Goal: Information Seeking & Learning: Check status

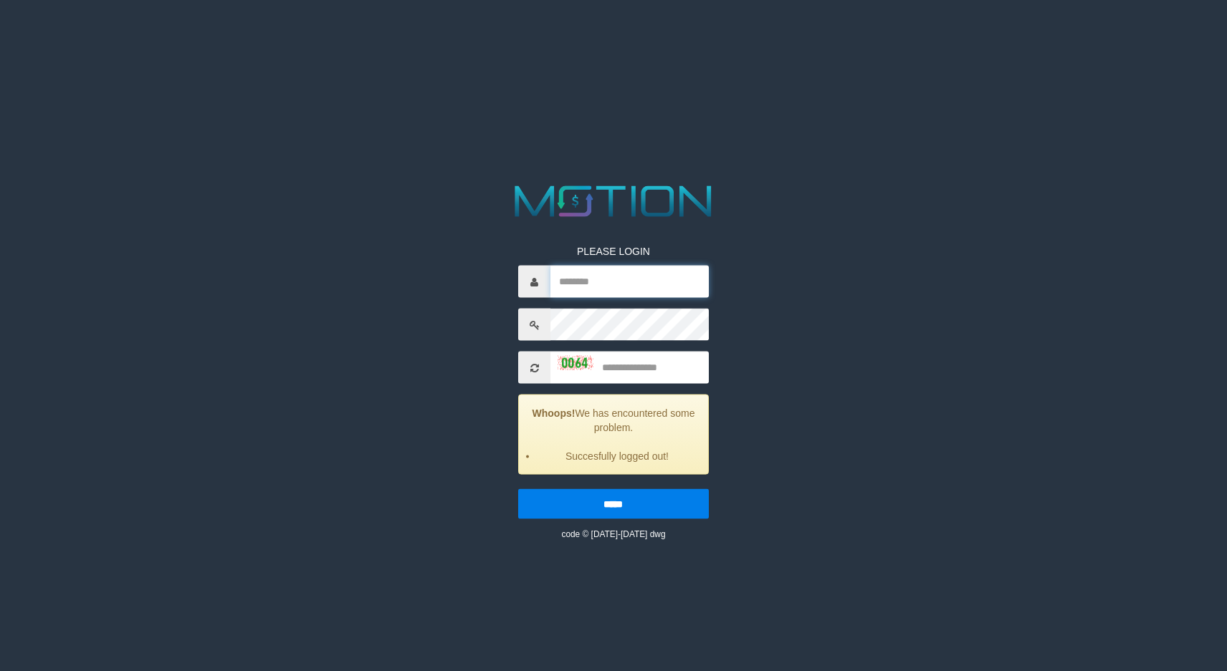
type input "*********"
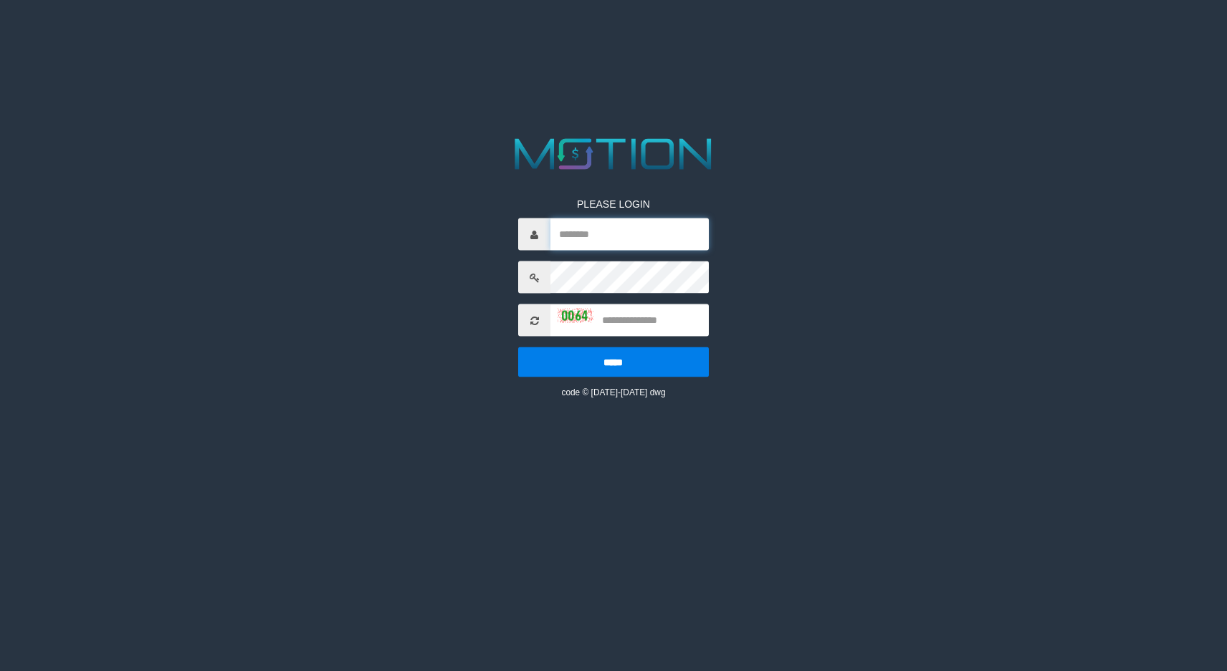
type input "*********"
click at [653, 327] on input "text" at bounding box center [629, 320] width 158 height 32
type input "****"
click at [518, 347] on input "*****" at bounding box center [613, 362] width 190 height 30
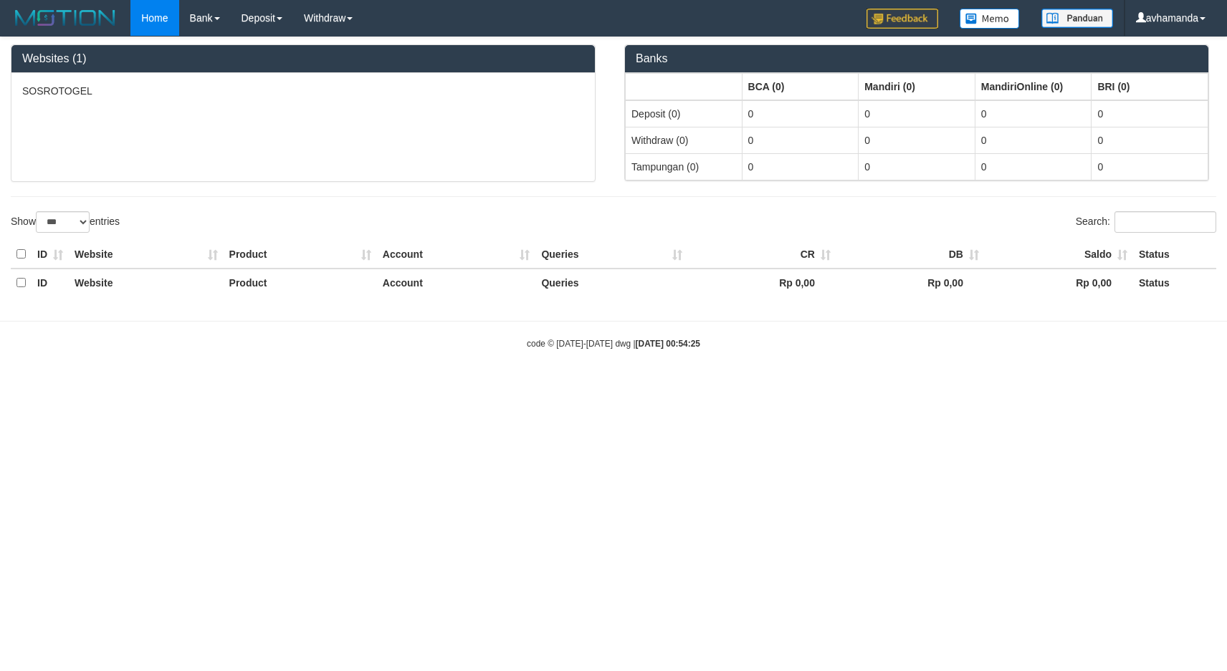
select select "***"
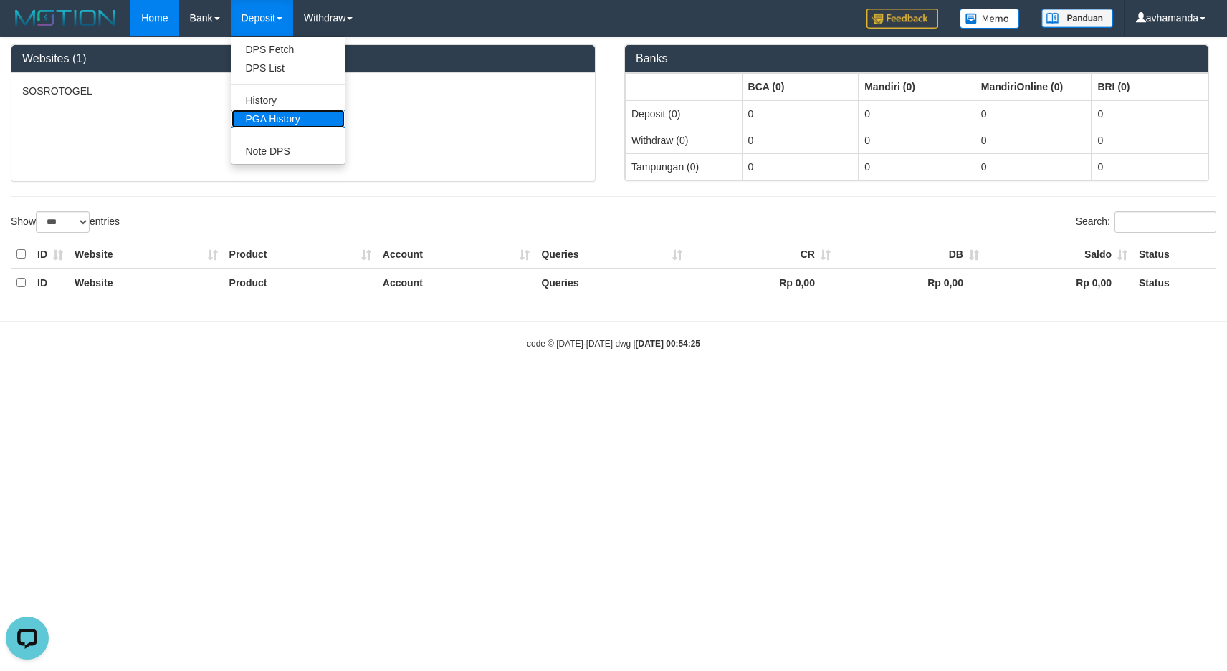
click at [272, 111] on link "PGA History" at bounding box center [287, 119] width 113 height 19
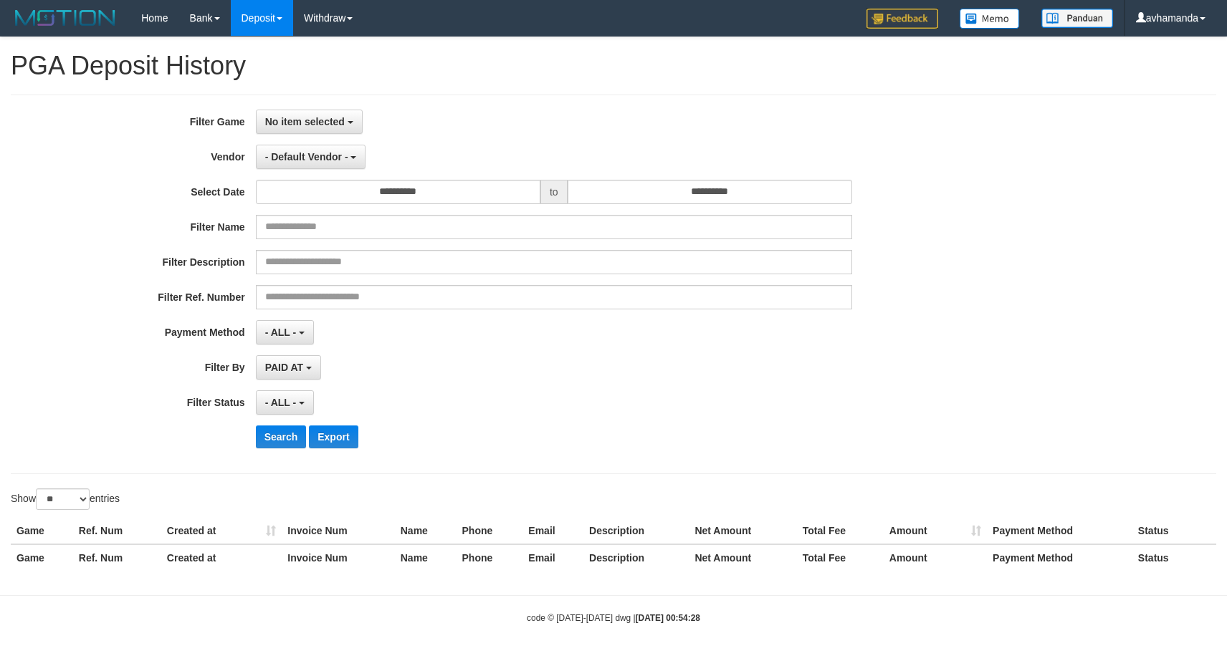
select select
select select "**"
click at [326, 120] on span "No item selected" at bounding box center [305, 121] width 80 height 11
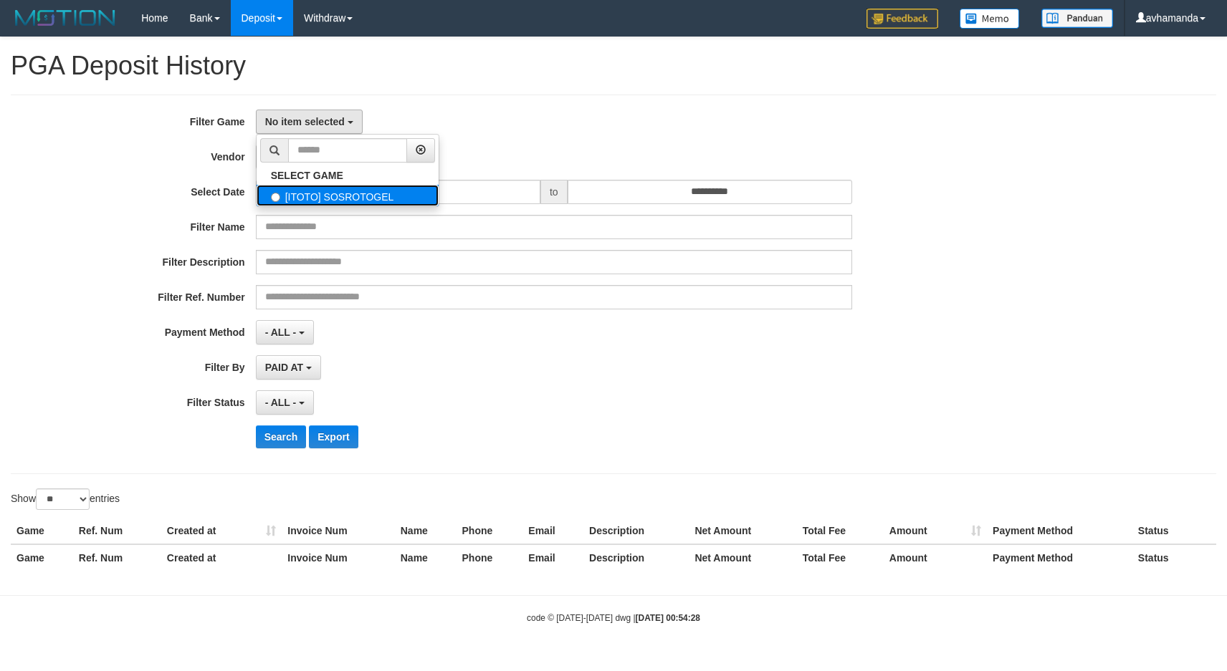
click at [312, 186] on label "[ITOTO] SOSROTOGEL" at bounding box center [347, 195] width 182 height 21
select select "***"
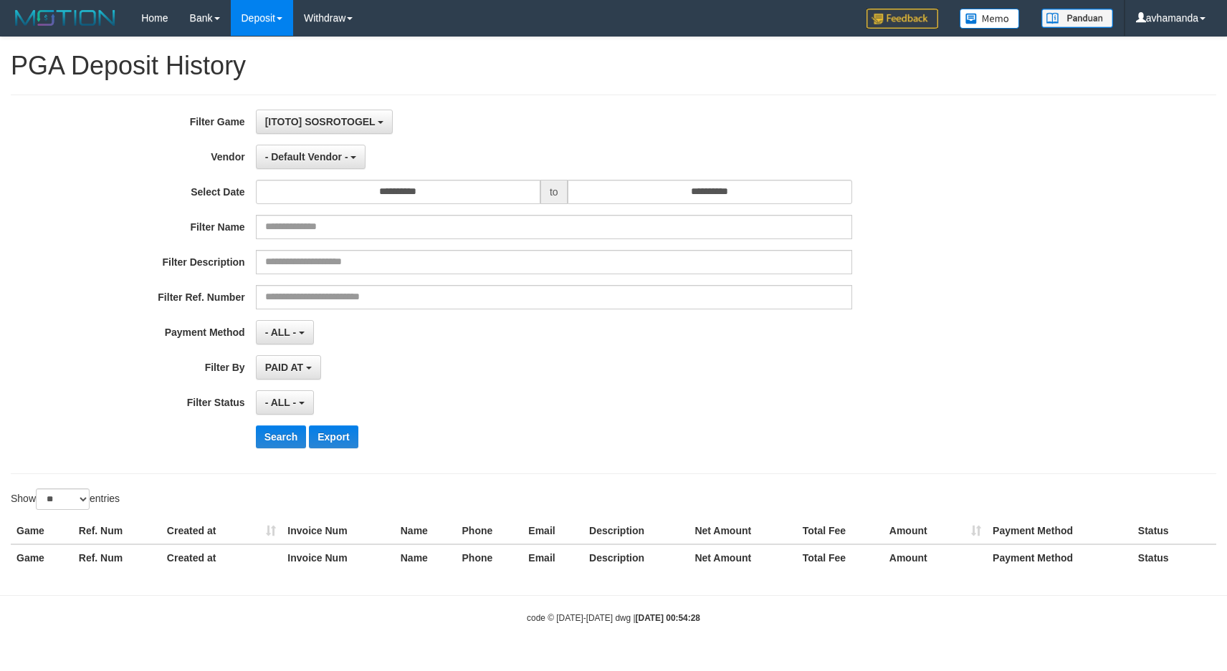
scroll to position [13, 0]
click at [311, 156] on span "- Default Vendor -" at bounding box center [306, 156] width 83 height 11
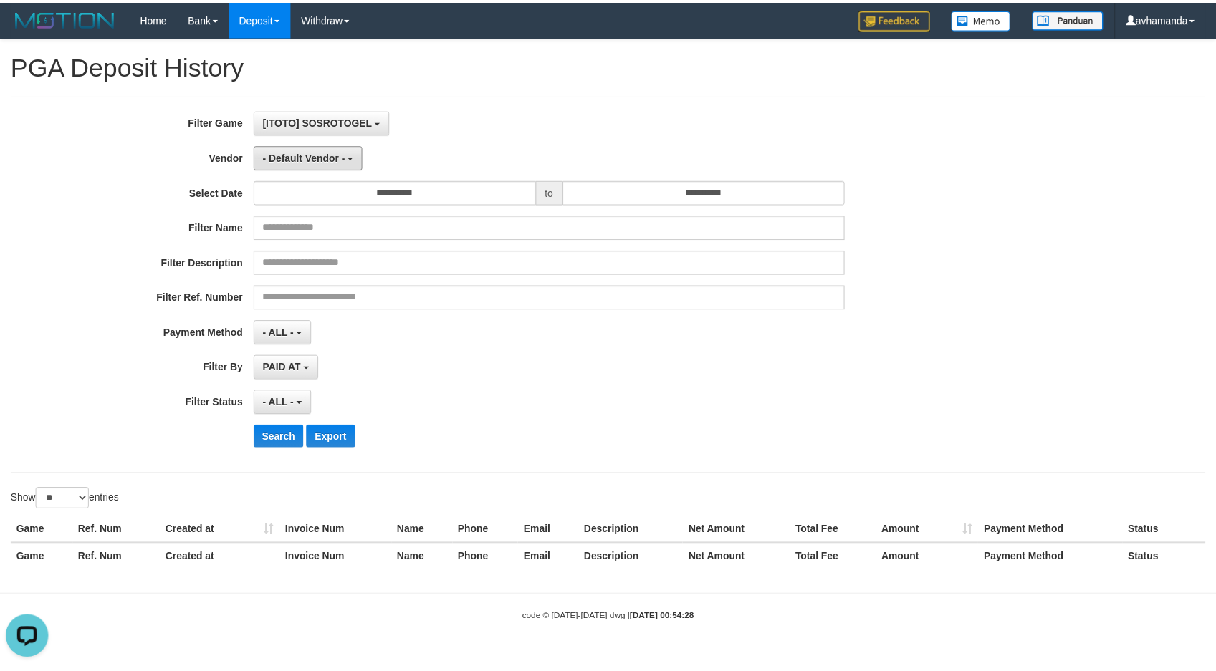
scroll to position [0, 0]
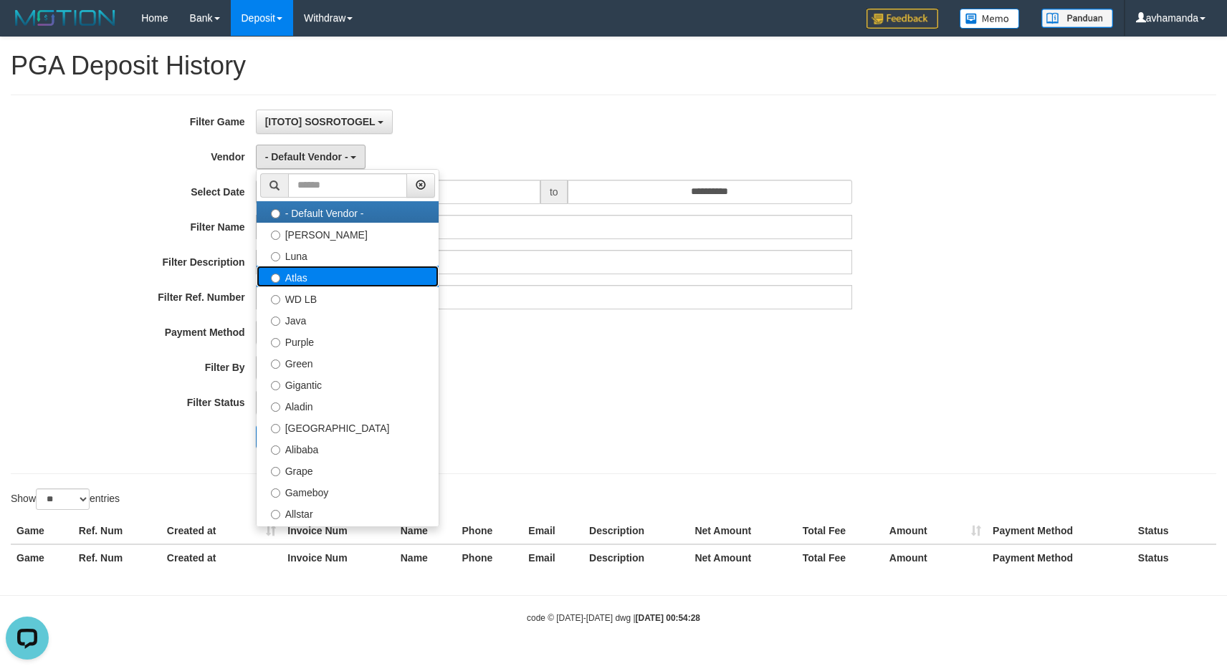
click at [308, 274] on label "Atlas" at bounding box center [347, 276] width 182 height 21
select select "**********"
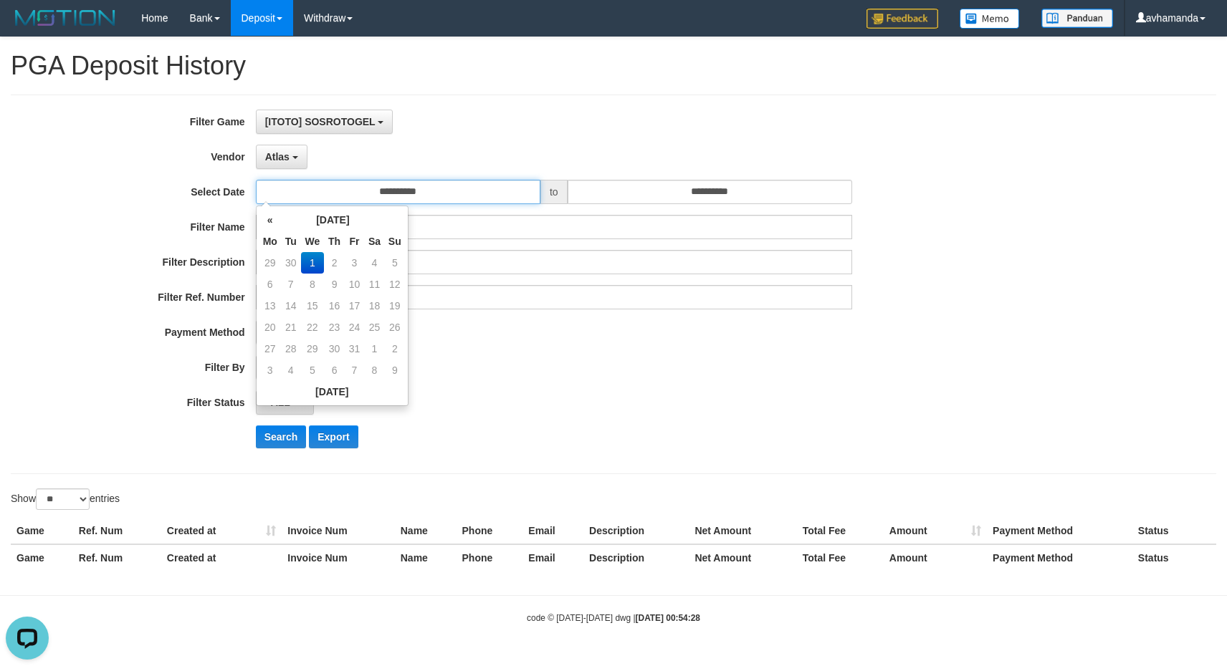
click at [411, 190] on input "**********" at bounding box center [398, 192] width 284 height 24
click at [294, 262] on td "30" at bounding box center [291, 262] width 20 height 21
type input "**********"
click at [292, 370] on td "30" at bounding box center [291, 370] width 20 height 21
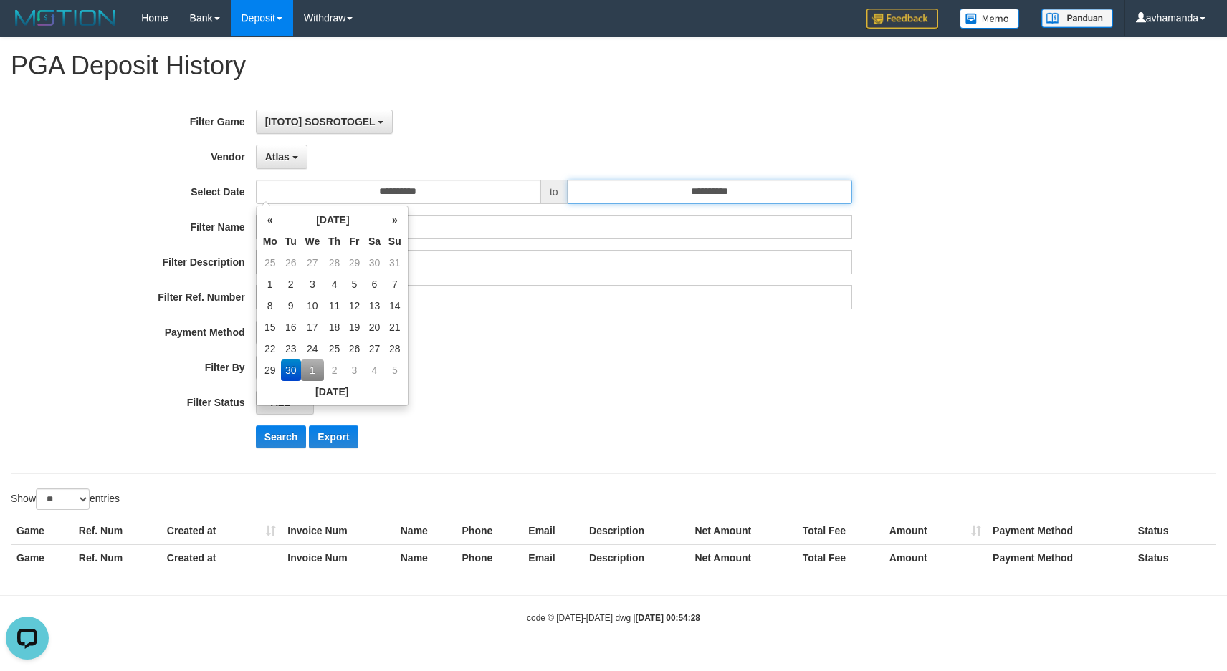
click at [686, 193] on input "**********" at bounding box center [709, 192] width 284 height 24
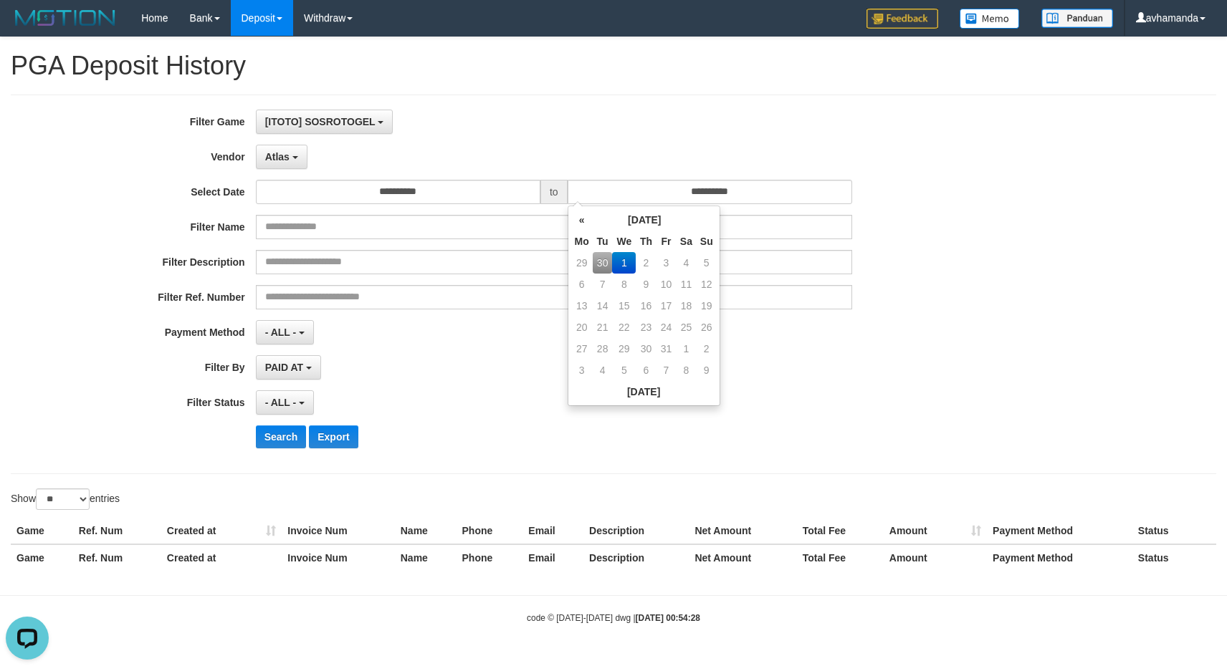
click at [602, 263] on td "30" at bounding box center [602, 262] width 20 height 21
type input "**********"
click at [605, 367] on td "30" at bounding box center [602, 370] width 20 height 21
click at [448, 431] on div "Search Export" at bounding box center [639, 437] width 767 height 23
click at [289, 405] on span "- ALL -" at bounding box center [281, 402] width 32 height 11
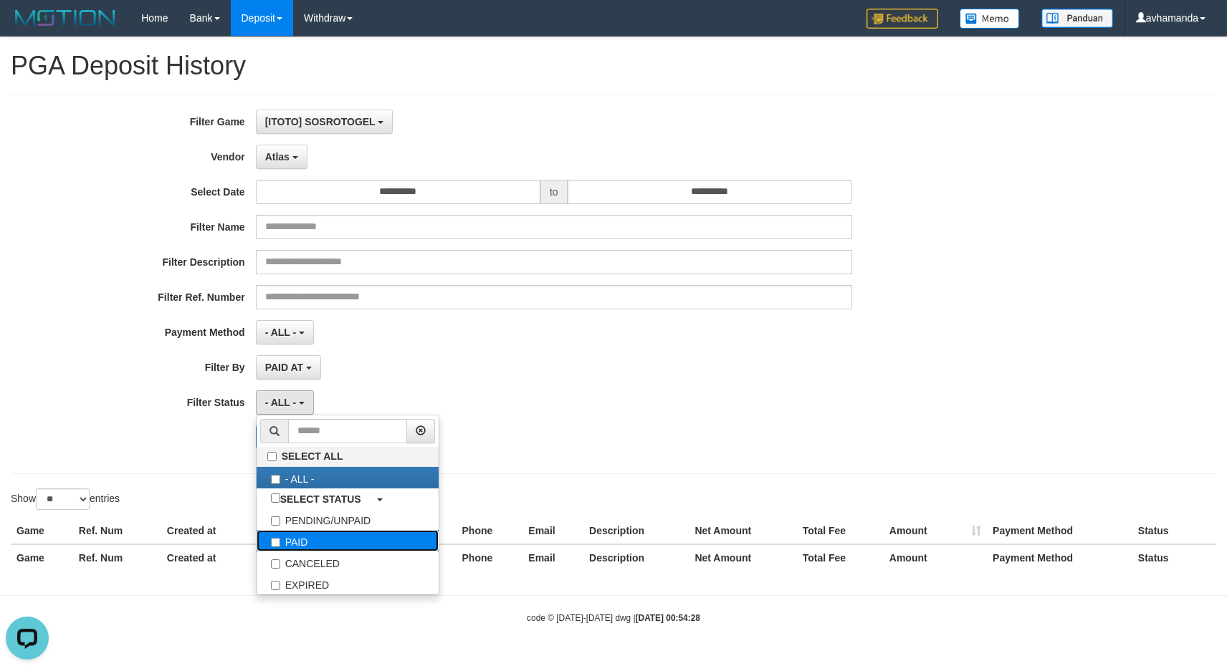
click at [289, 547] on label "PAID" at bounding box center [347, 540] width 182 height 21
select select "*"
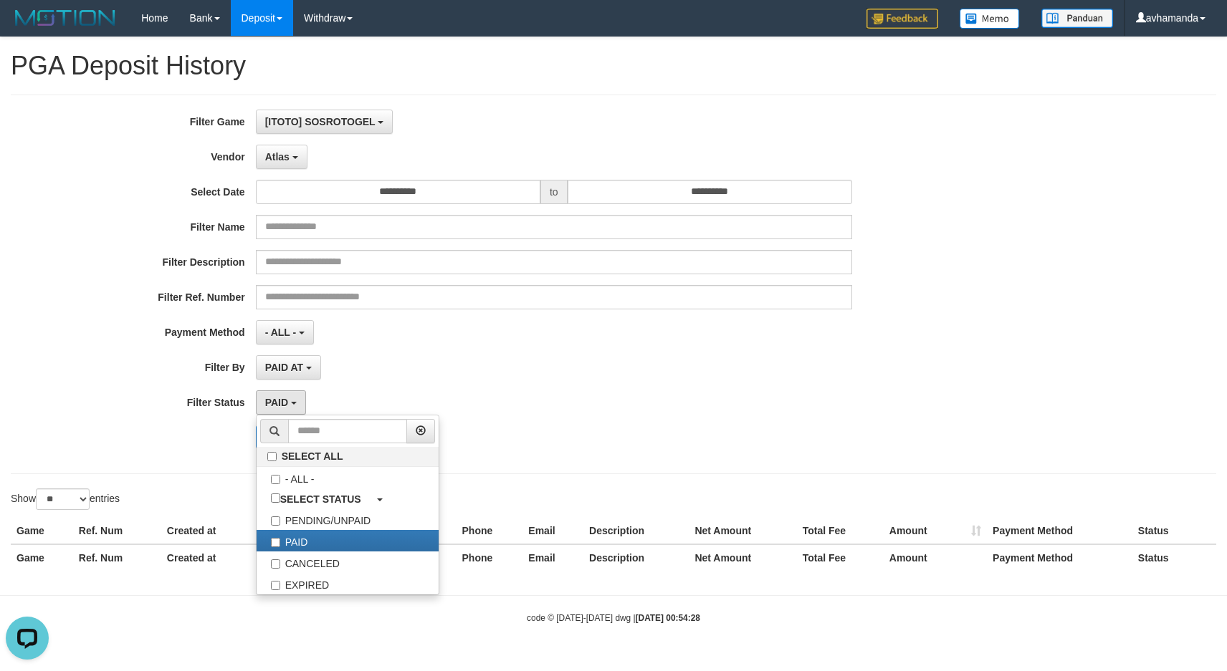
click at [525, 427] on div "Search Export" at bounding box center [639, 437] width 767 height 23
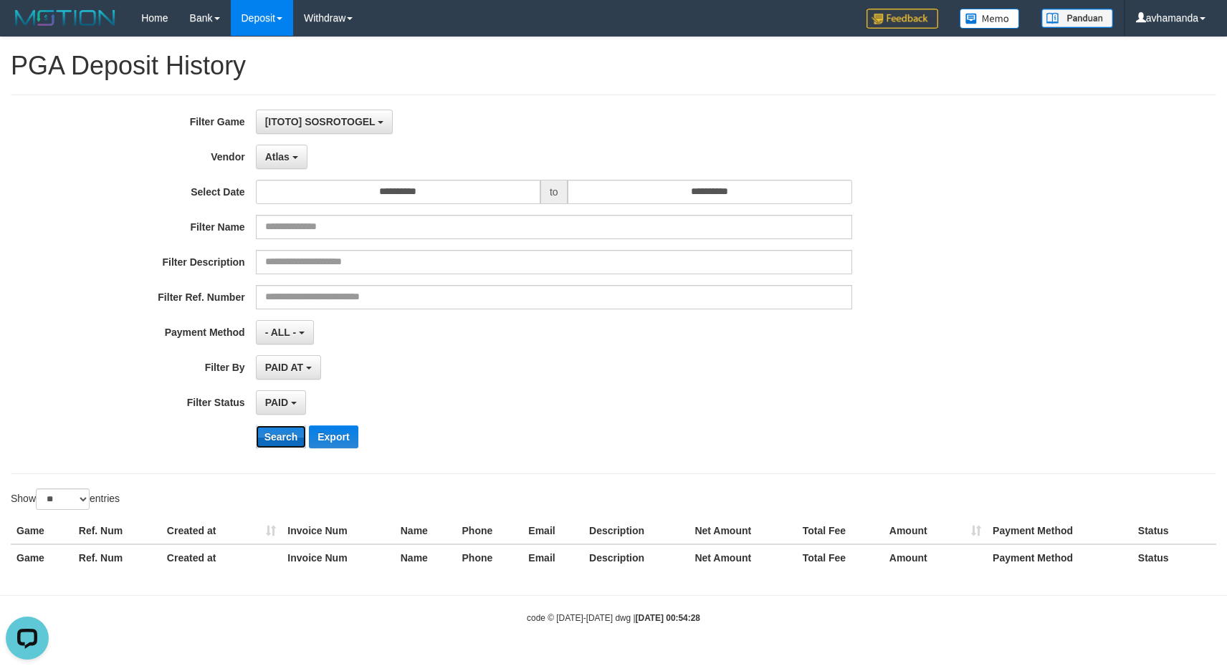
click at [265, 434] on button "Search" at bounding box center [281, 437] width 51 height 23
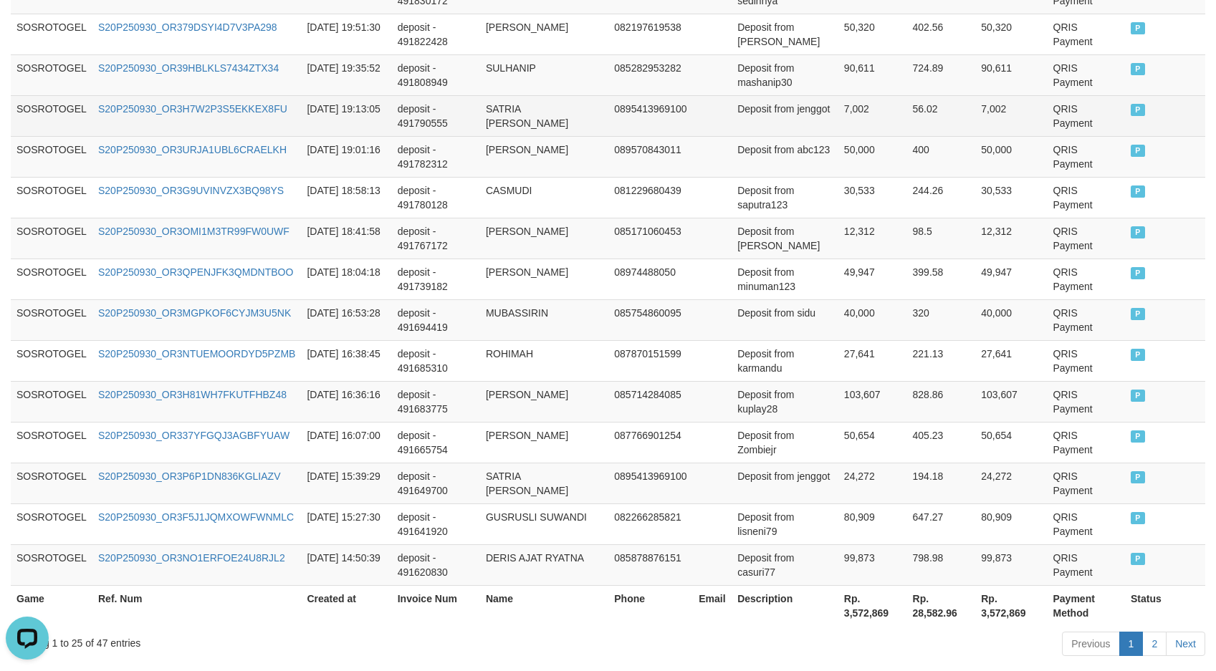
scroll to position [1064, 0]
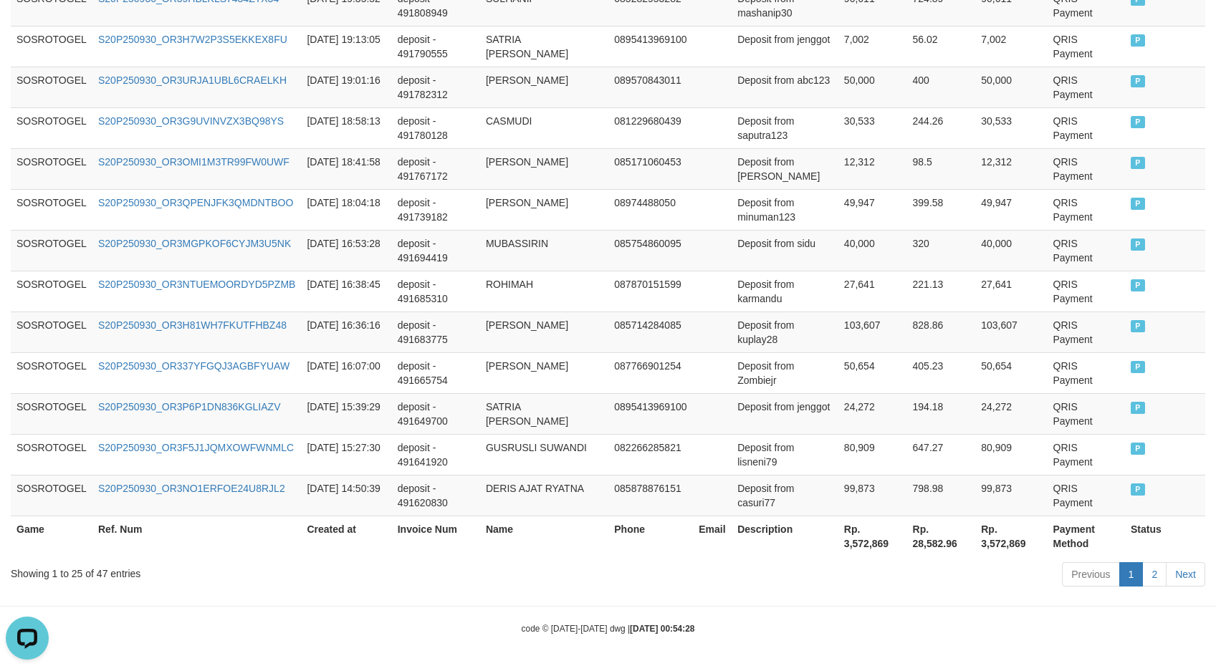
click at [860, 548] on th "Rp. 3,572,869" at bounding box center [872, 536] width 69 height 41
copy th "3,572,869"
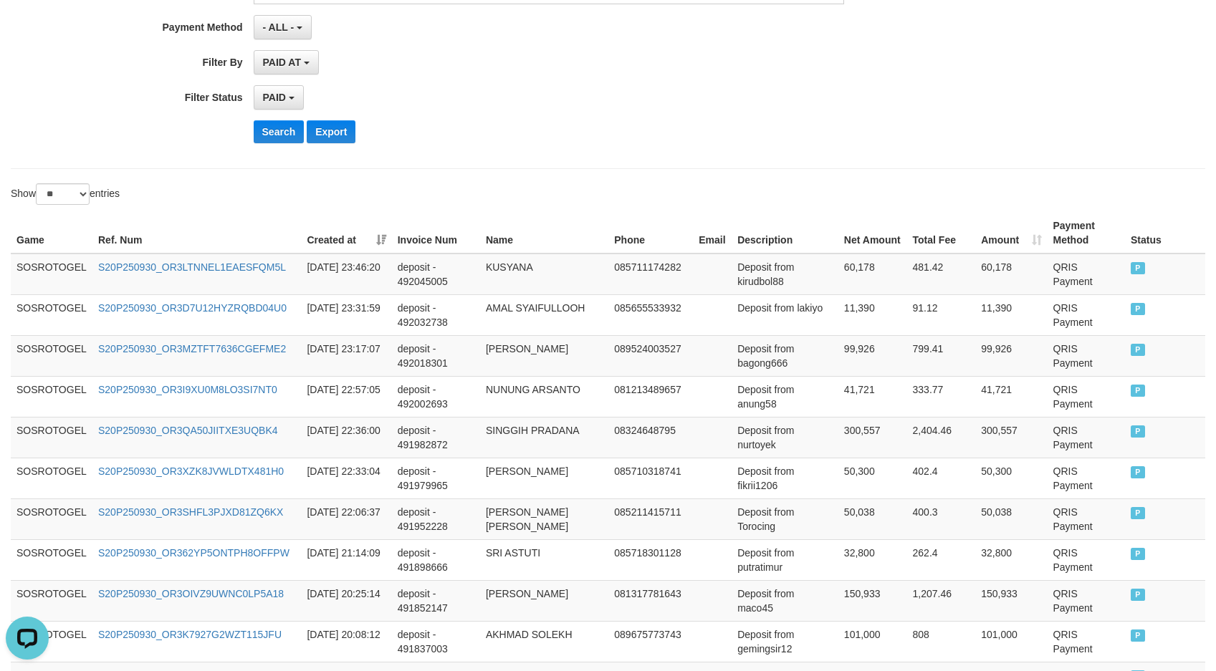
scroll to position [156, 0]
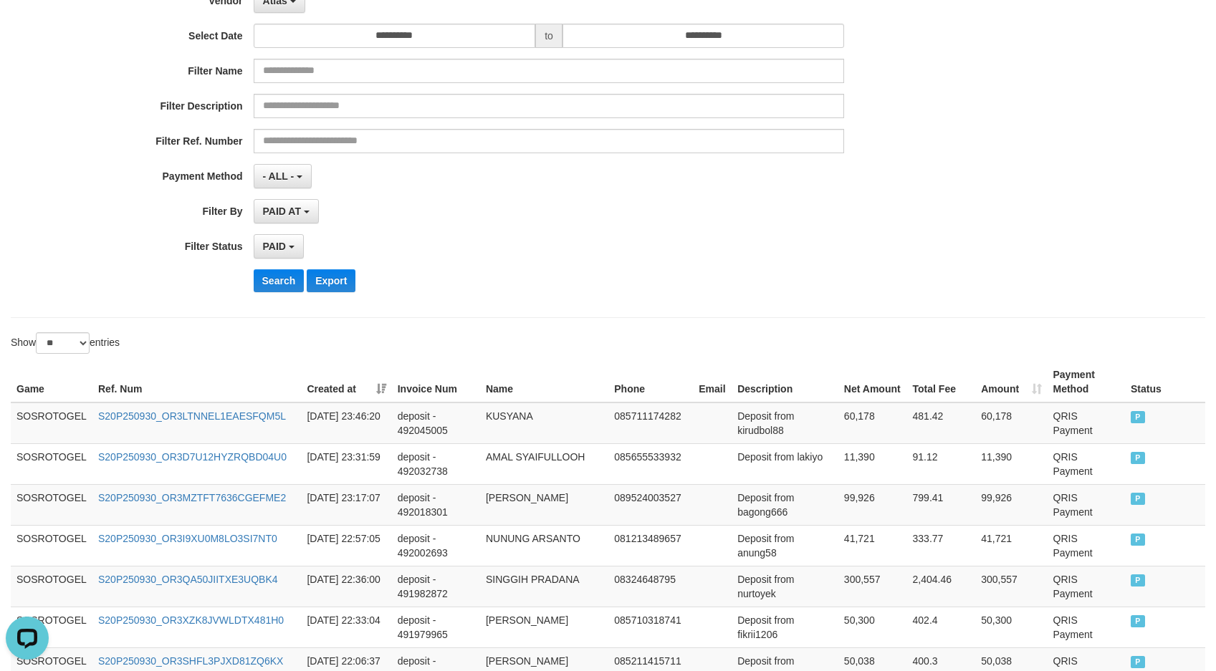
click at [352, 183] on div "- ALL - SELECT ALL - ALL - SELECT PAYMENT METHOD Mandiri BNI OVO CIMB BRI MAYBA…" at bounding box center [549, 176] width 591 height 24
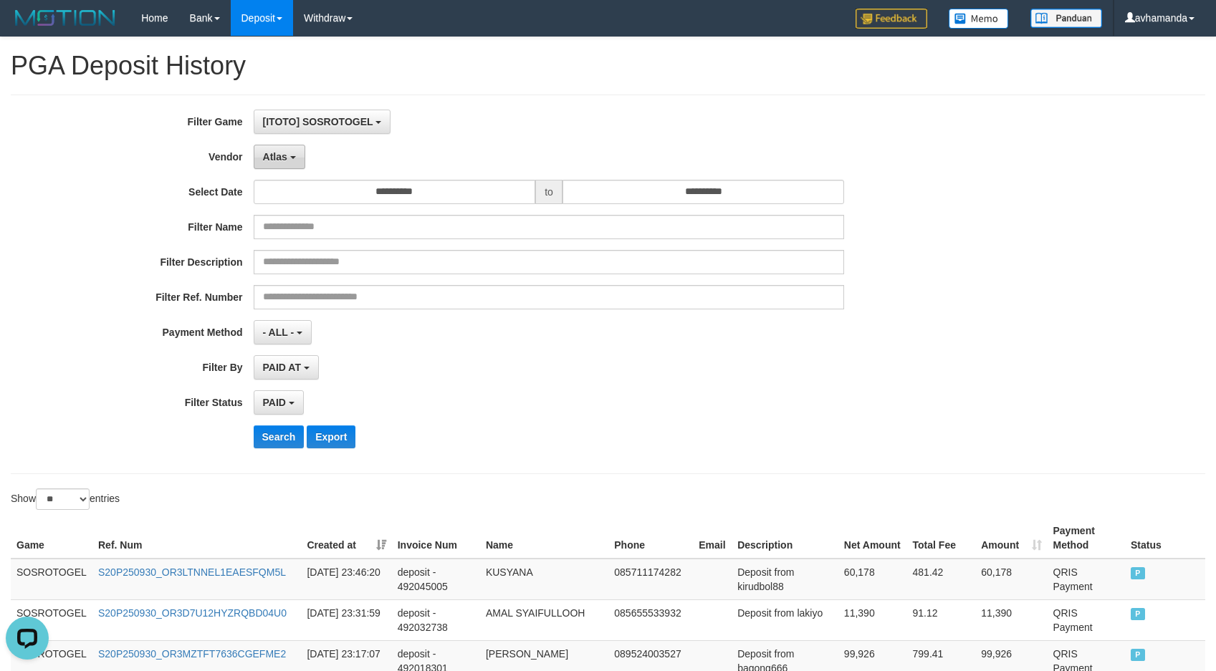
click at [274, 153] on span "Atlas" at bounding box center [275, 156] width 24 height 11
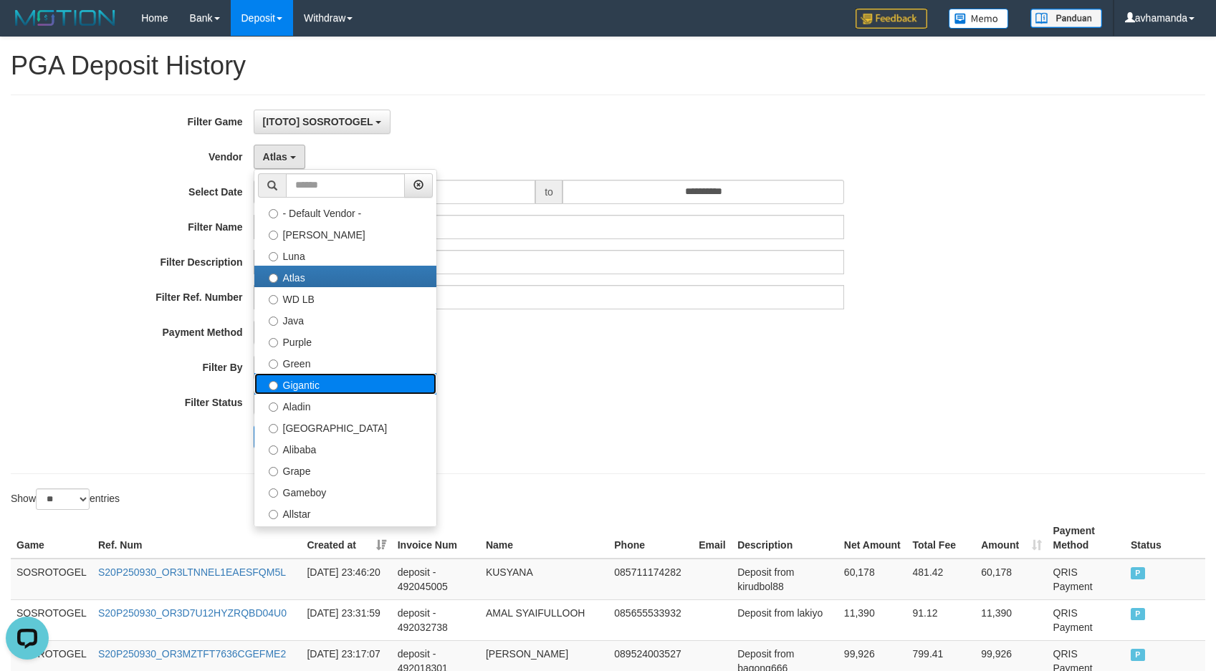
click at [307, 383] on label "Gigantic" at bounding box center [345, 383] width 182 height 21
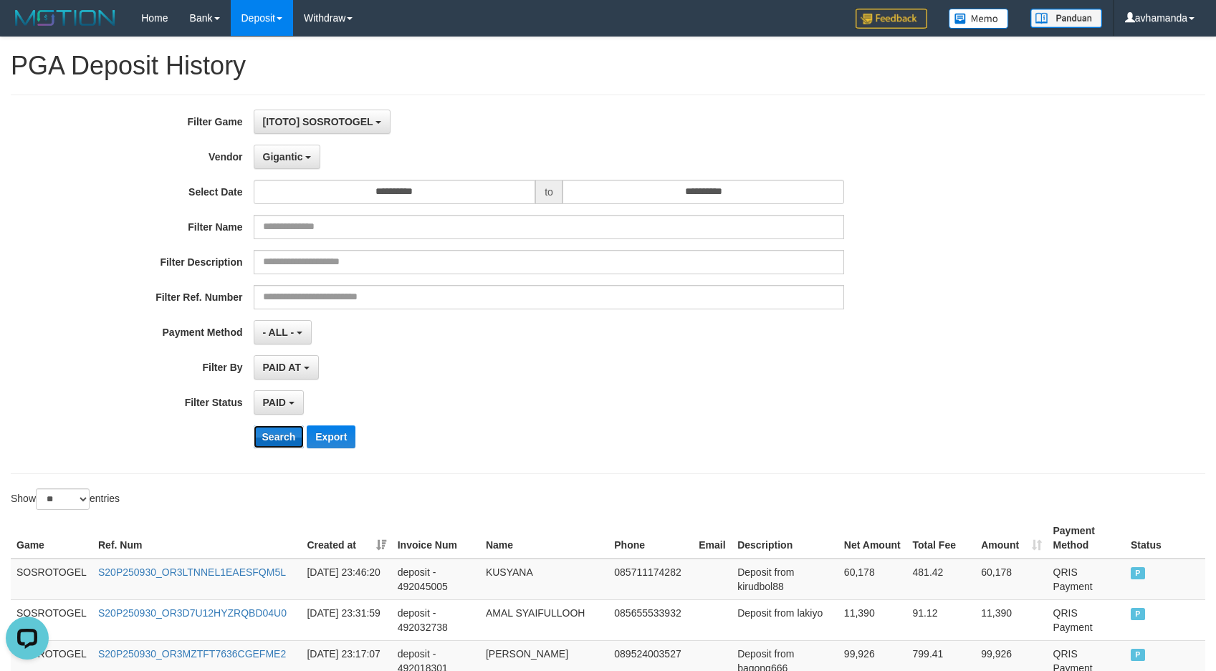
click at [277, 428] on button "Search" at bounding box center [279, 437] width 51 height 23
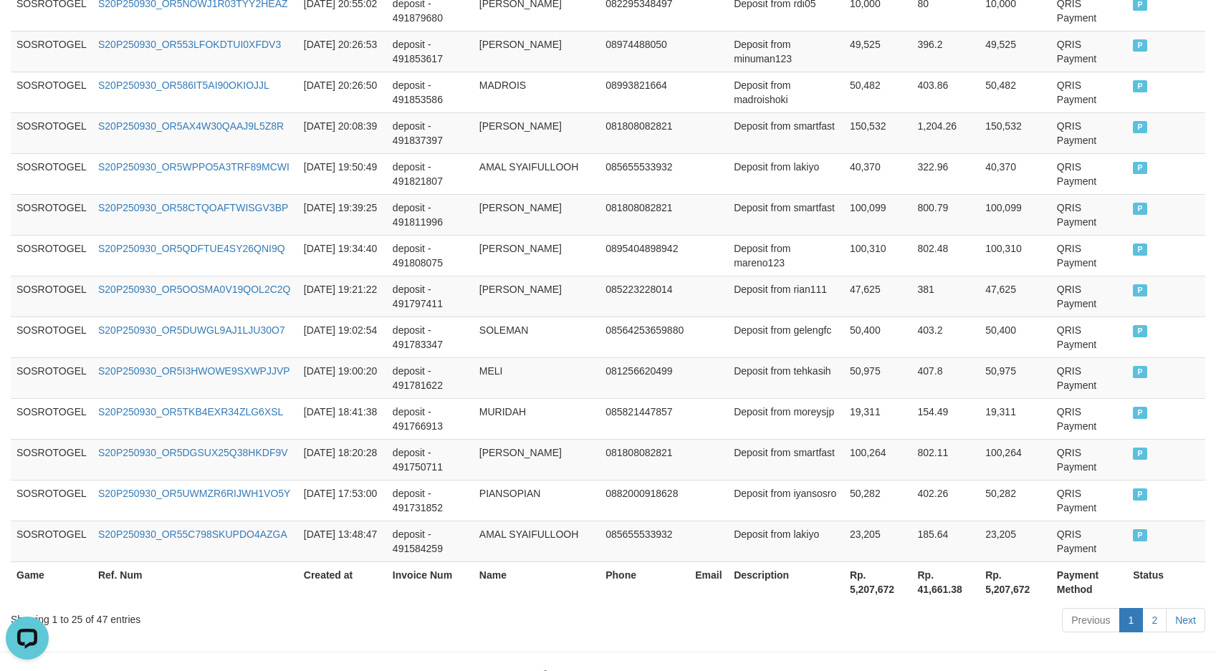
scroll to position [1064, 0]
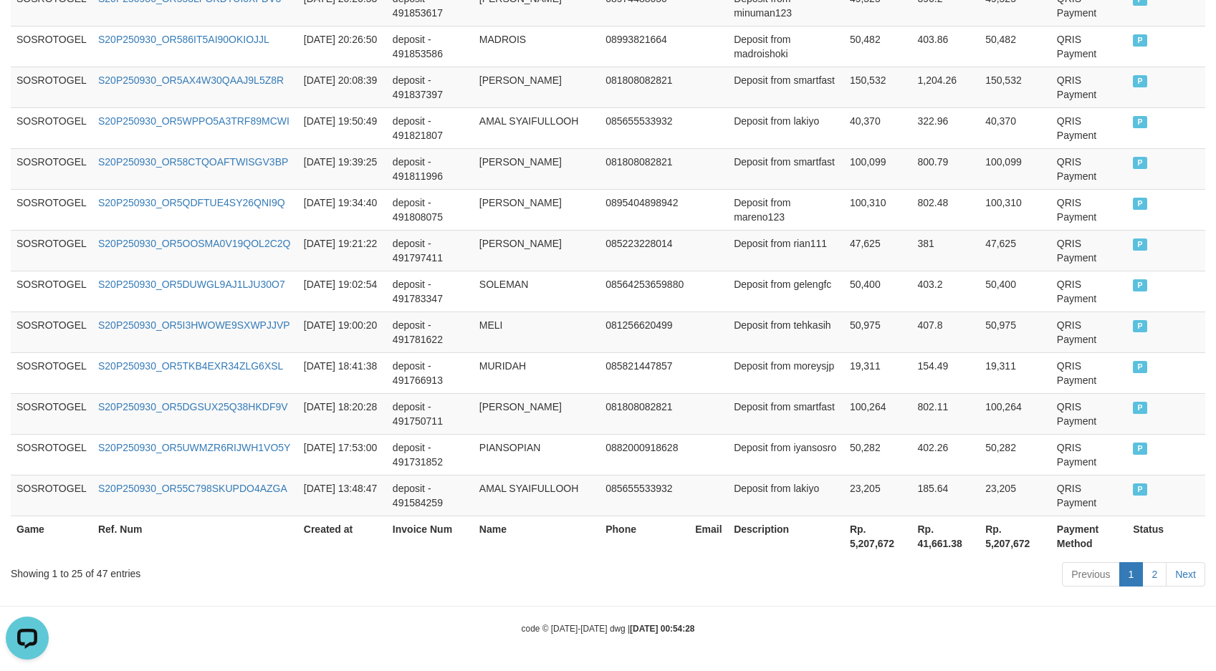
click at [869, 539] on th "Rp. 5,207,672" at bounding box center [878, 536] width 68 height 41
copy th "5,207,672"
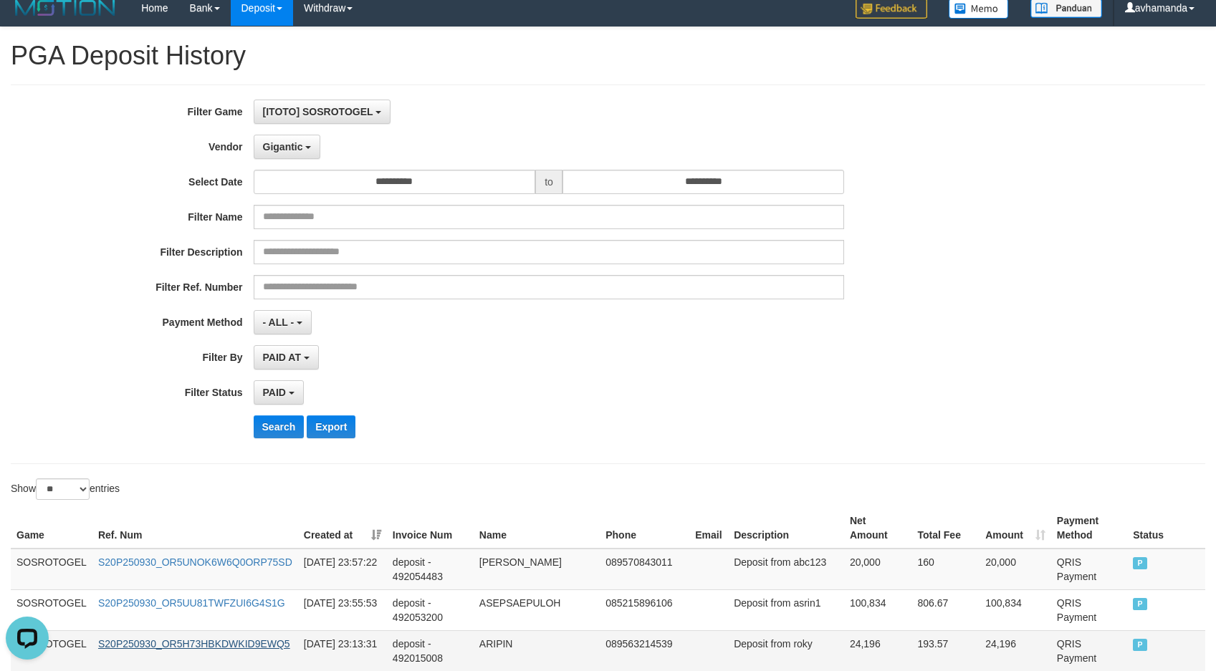
scroll to position [0, 0]
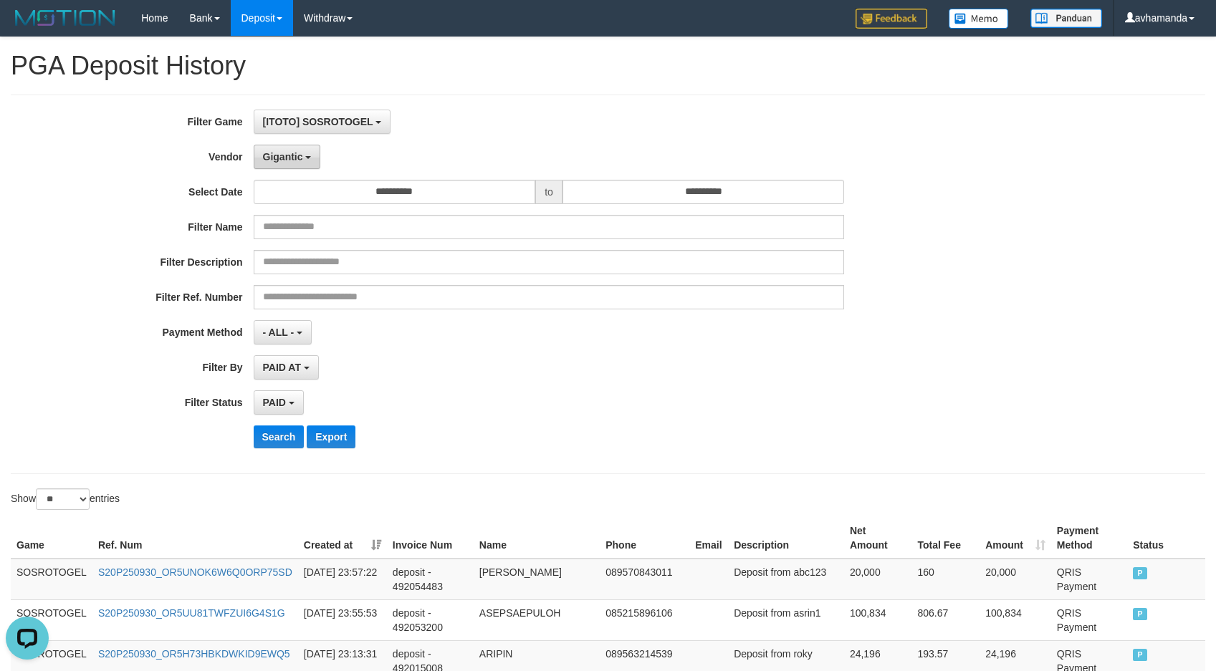
click at [290, 156] on span "Gigantic" at bounding box center [283, 156] width 40 height 11
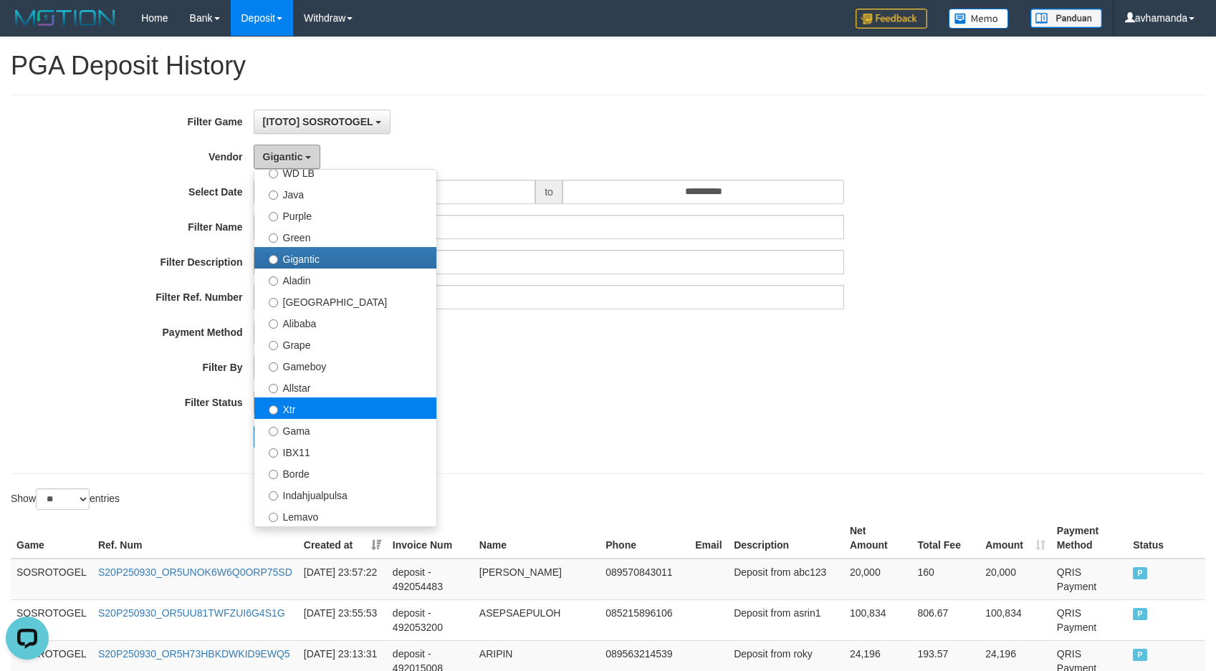
scroll to position [143, 0]
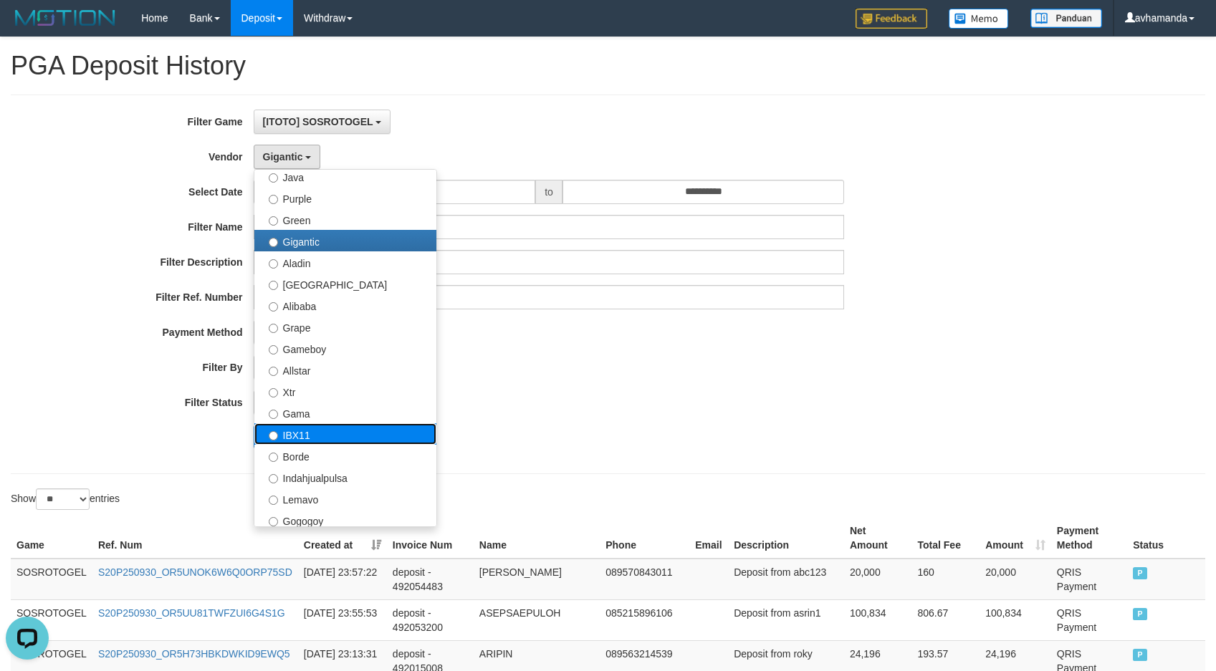
click at [324, 437] on label "IBX11" at bounding box center [345, 433] width 182 height 21
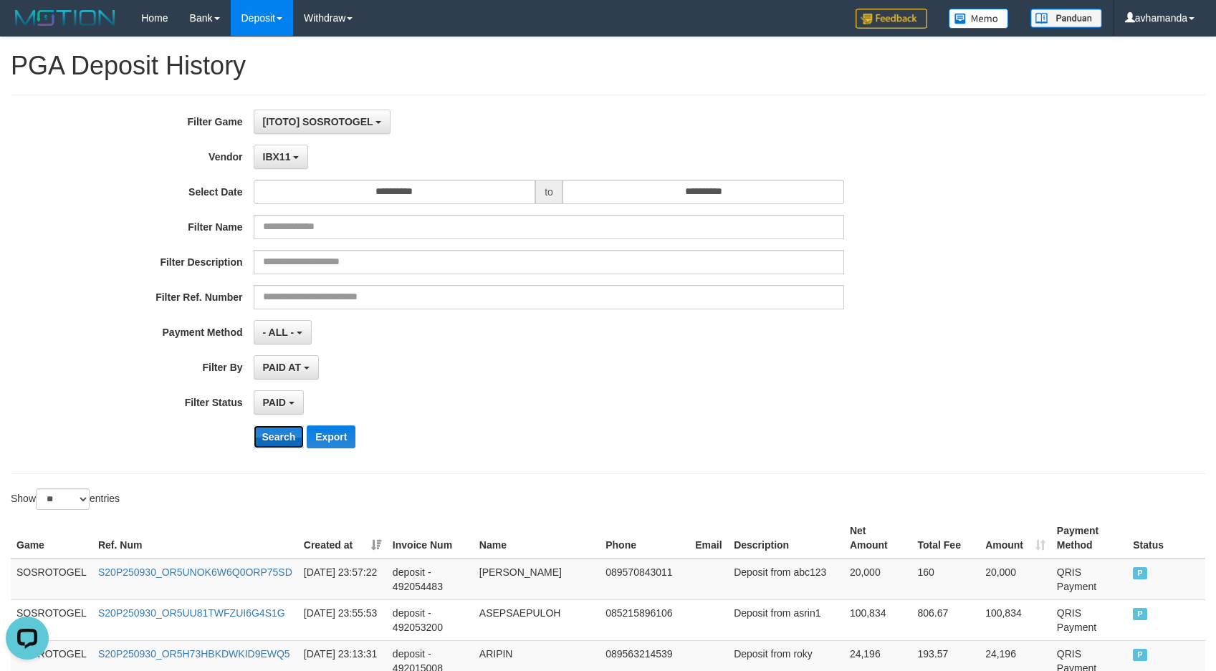
click at [288, 433] on button "Search" at bounding box center [279, 437] width 51 height 23
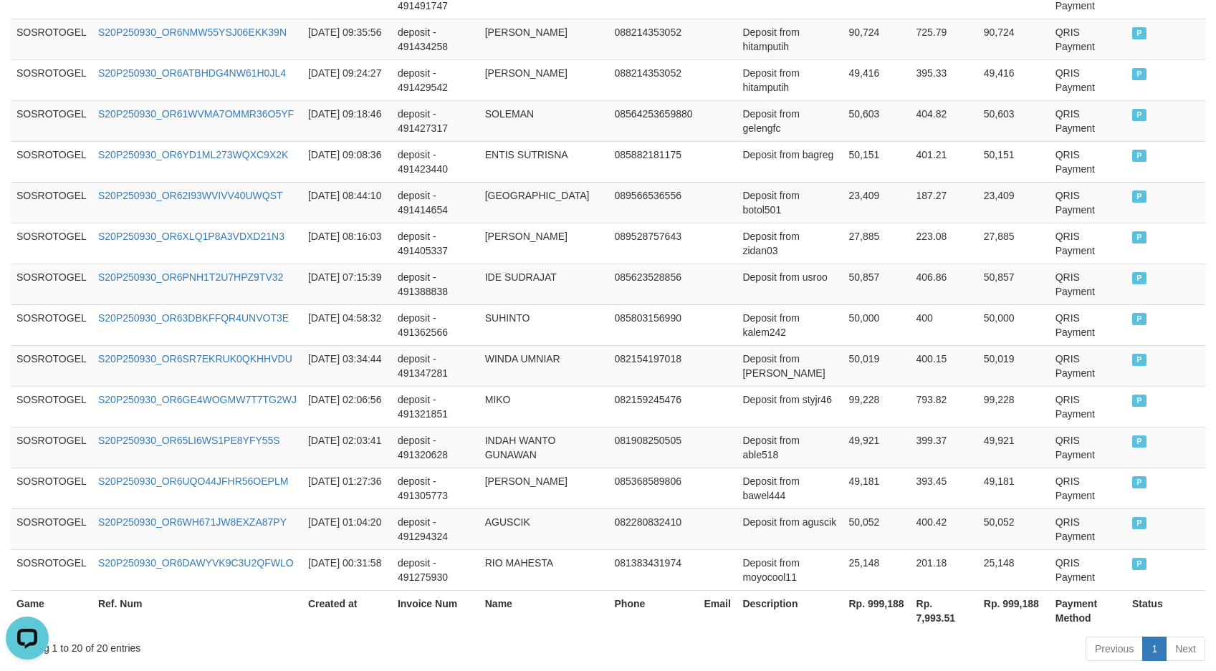
scroll to position [860, 0]
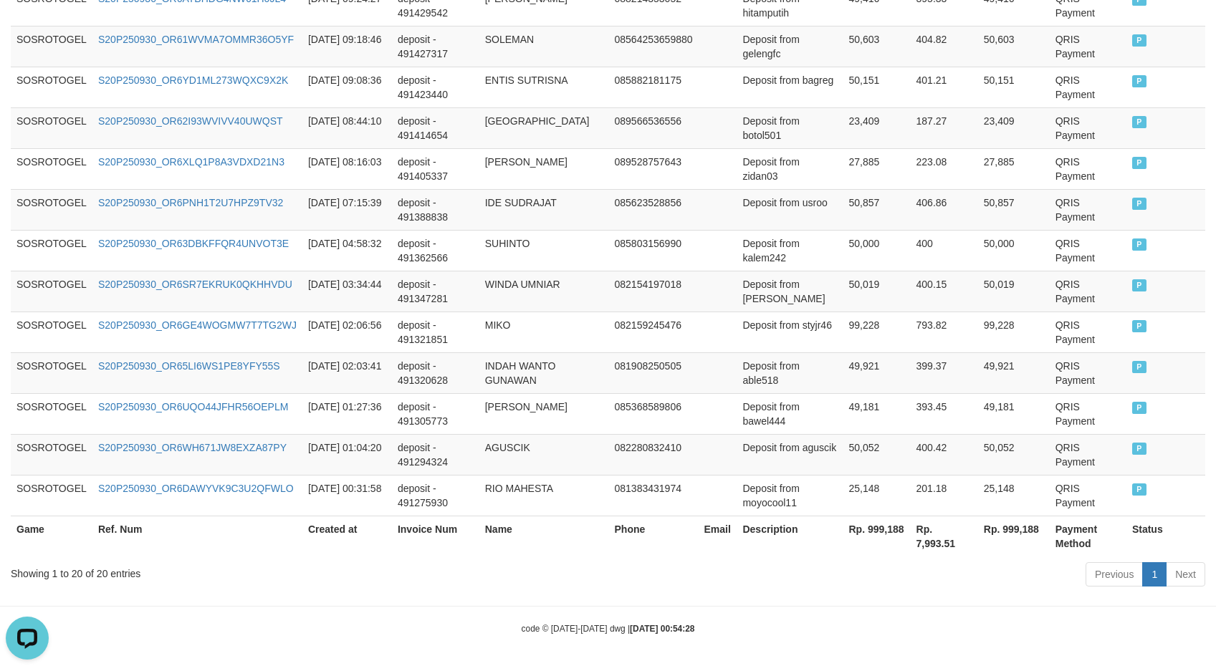
click at [881, 529] on th "Rp. 999,188" at bounding box center [876, 536] width 67 height 41
copy th "999,188"
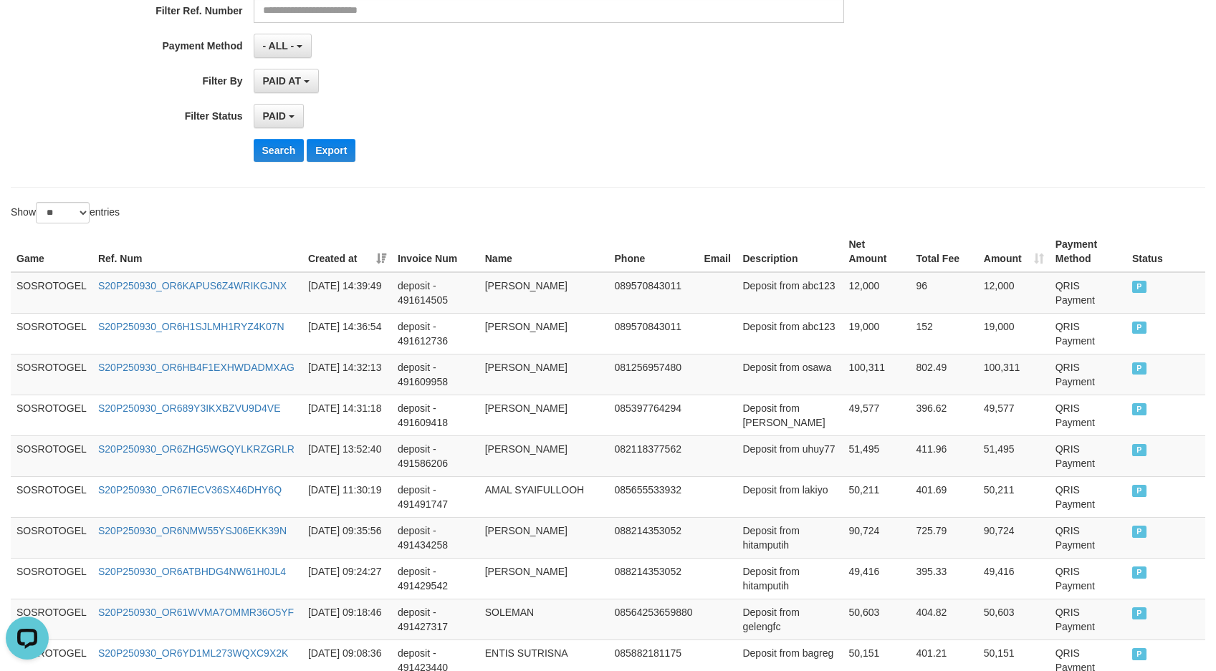
scroll to position [0, 0]
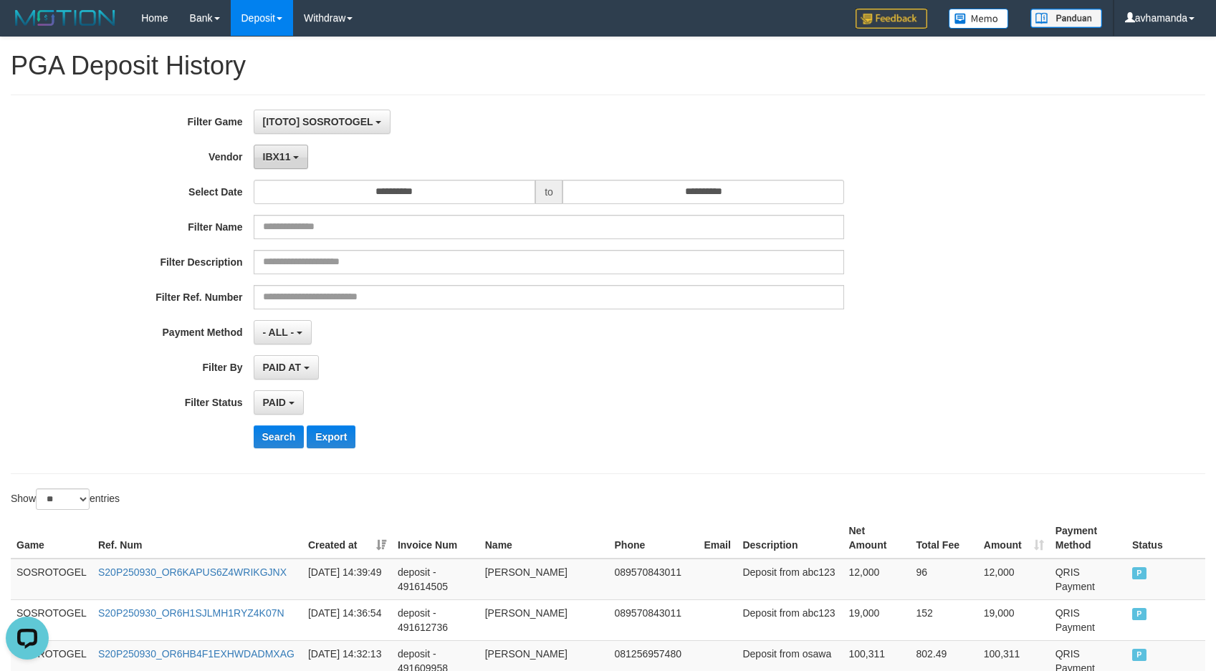
click at [284, 155] on span "IBX11" at bounding box center [277, 156] width 28 height 11
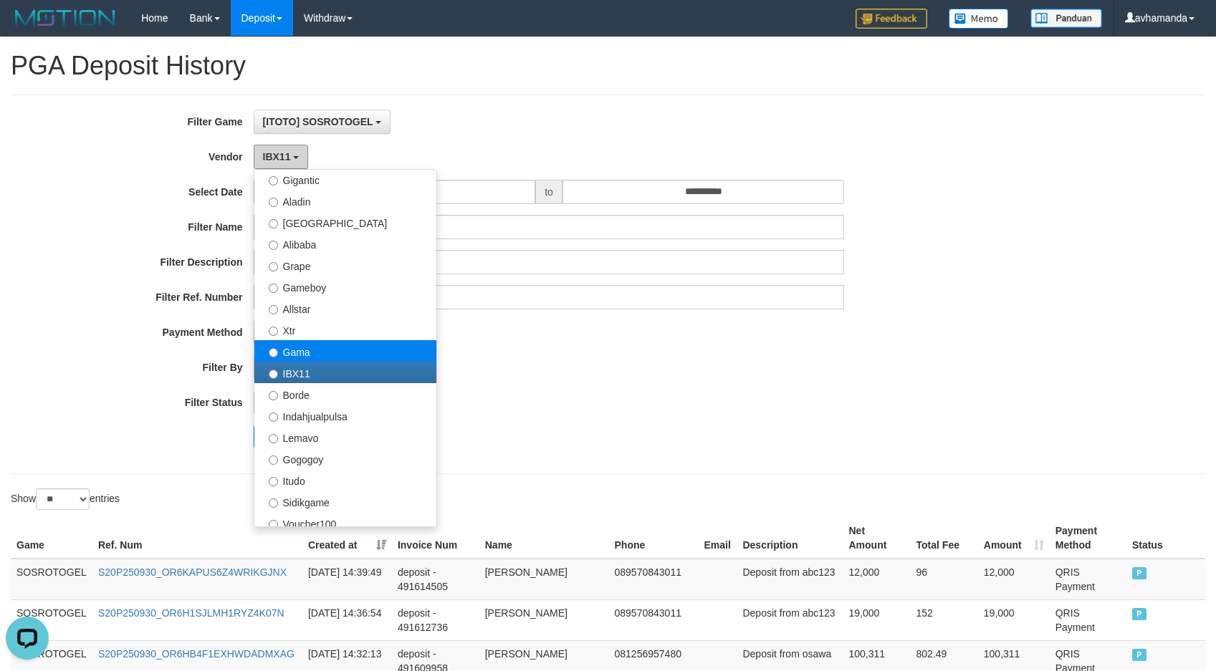
scroll to position [382, 0]
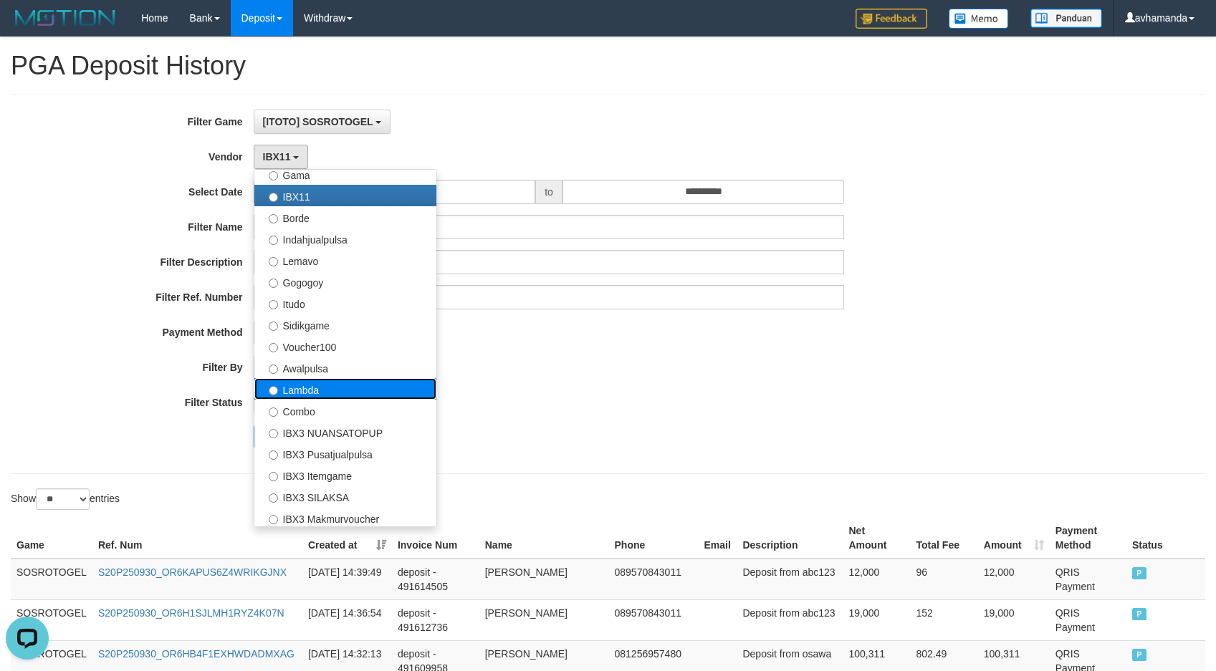
click at [323, 383] on label "Lambda" at bounding box center [345, 388] width 182 height 21
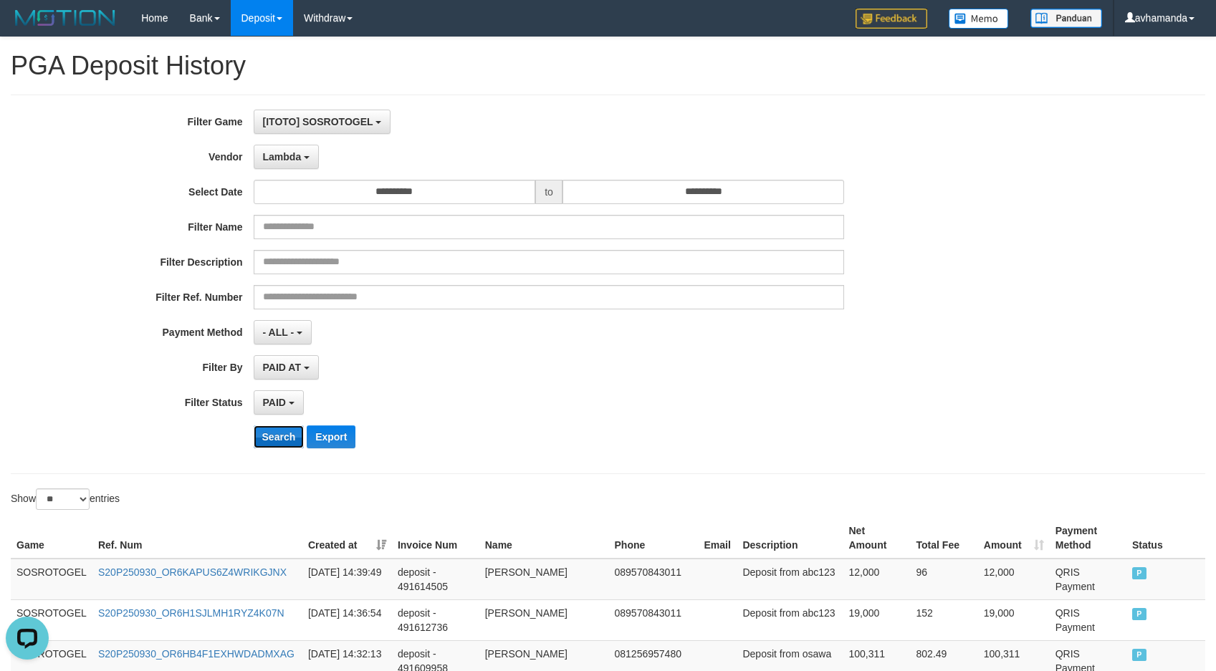
click at [280, 439] on button "Search" at bounding box center [279, 437] width 51 height 23
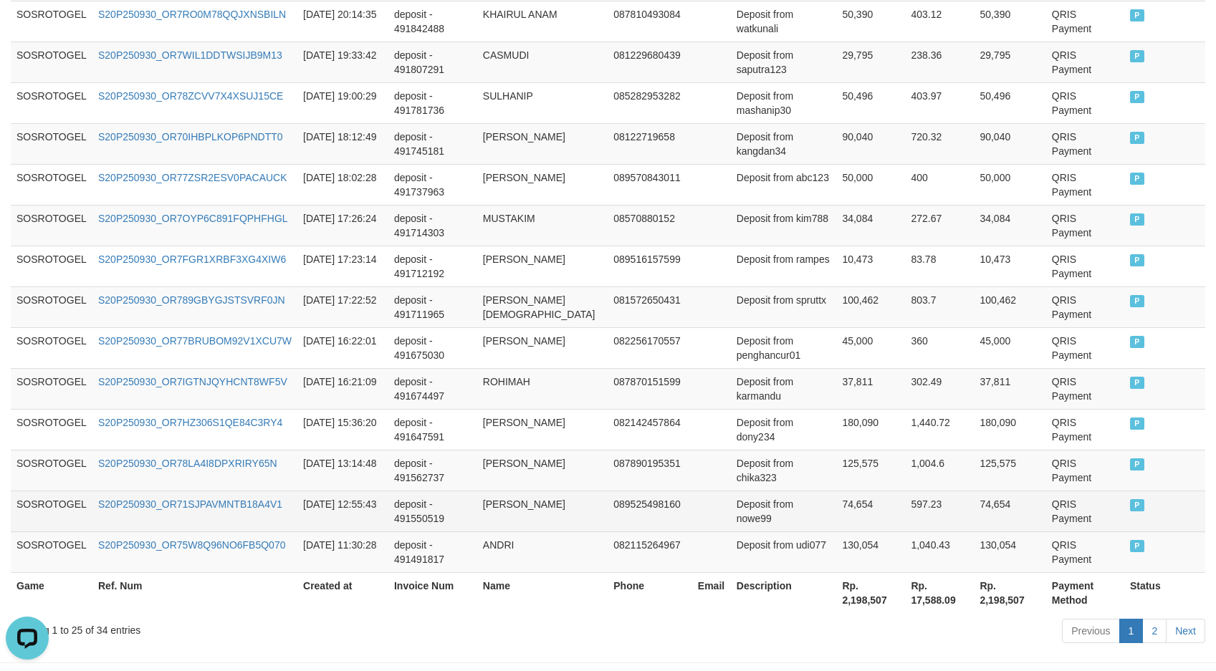
scroll to position [1064, 0]
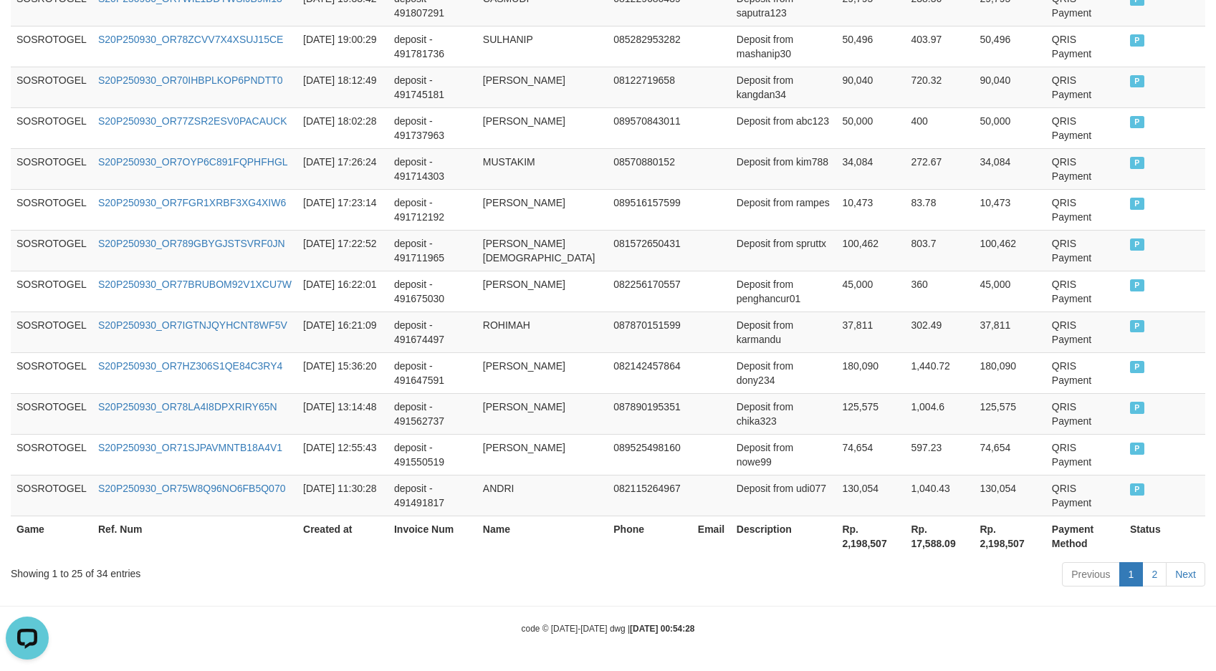
click at [839, 550] on th "Rp. 2,198,507" at bounding box center [870, 536] width 69 height 41
click at [840, 550] on th "Rp. 2,198,507" at bounding box center [870, 536] width 69 height 41
copy th "2,198,507"
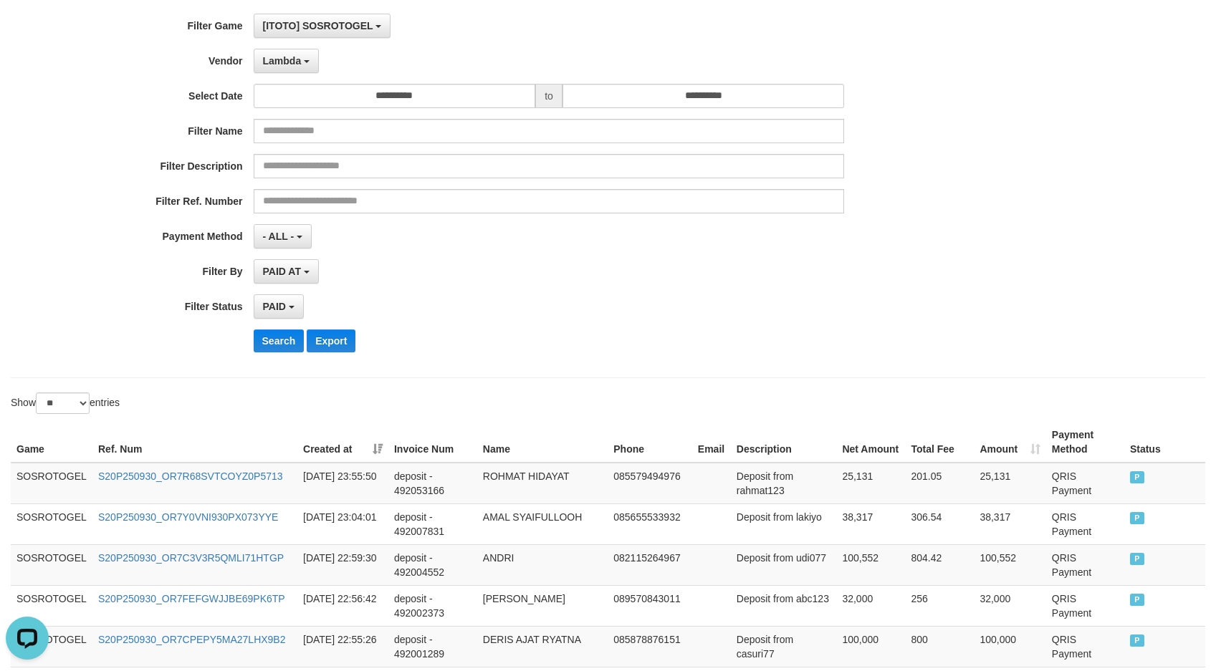
scroll to position [0, 0]
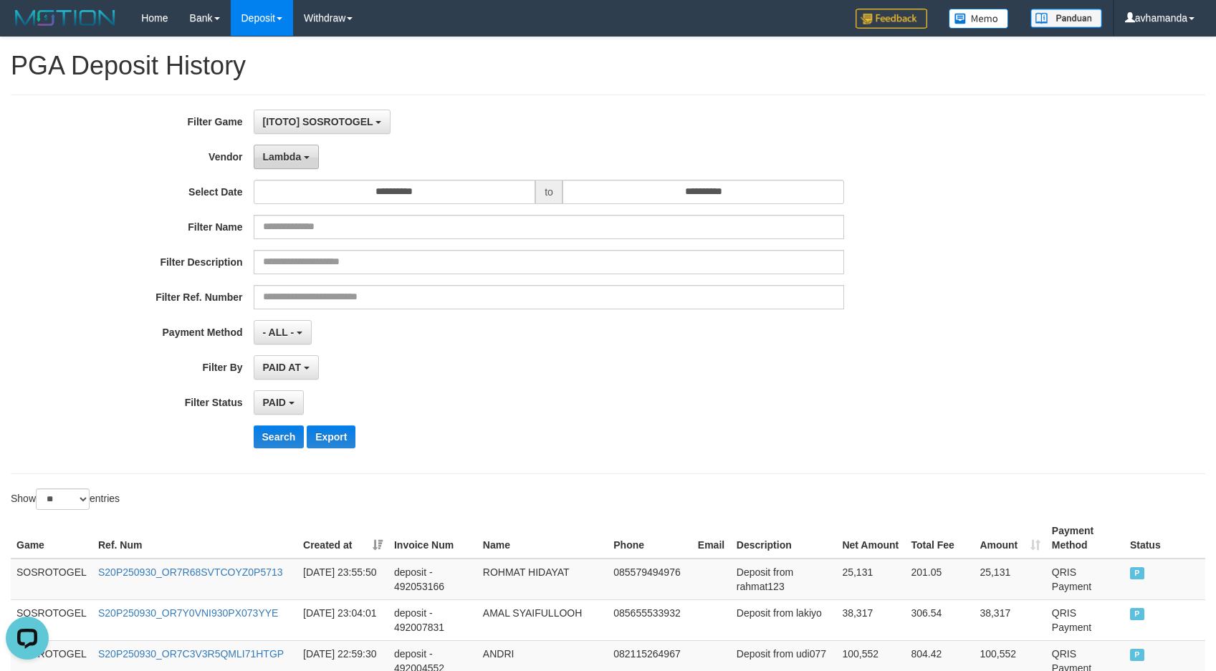
click at [294, 163] on button "Lambda" at bounding box center [287, 157] width 66 height 24
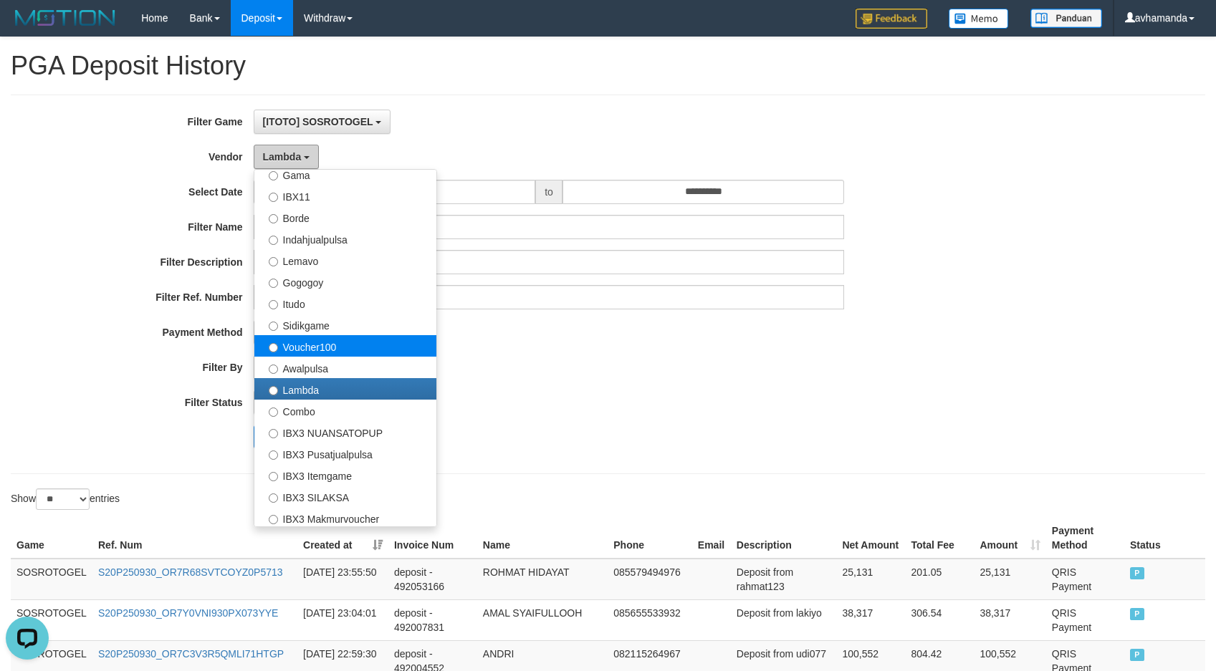
scroll to position [534, 0]
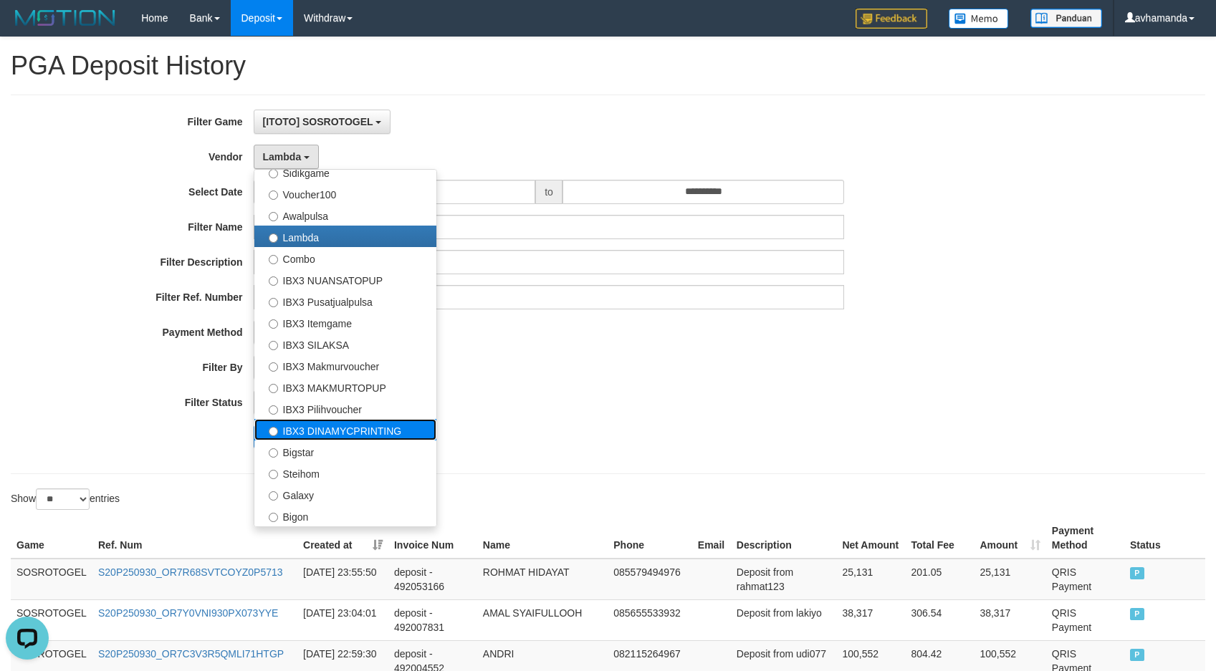
click at [340, 430] on label "IBX3 DINAMYCPRINTING" at bounding box center [345, 429] width 182 height 21
select select "**********"
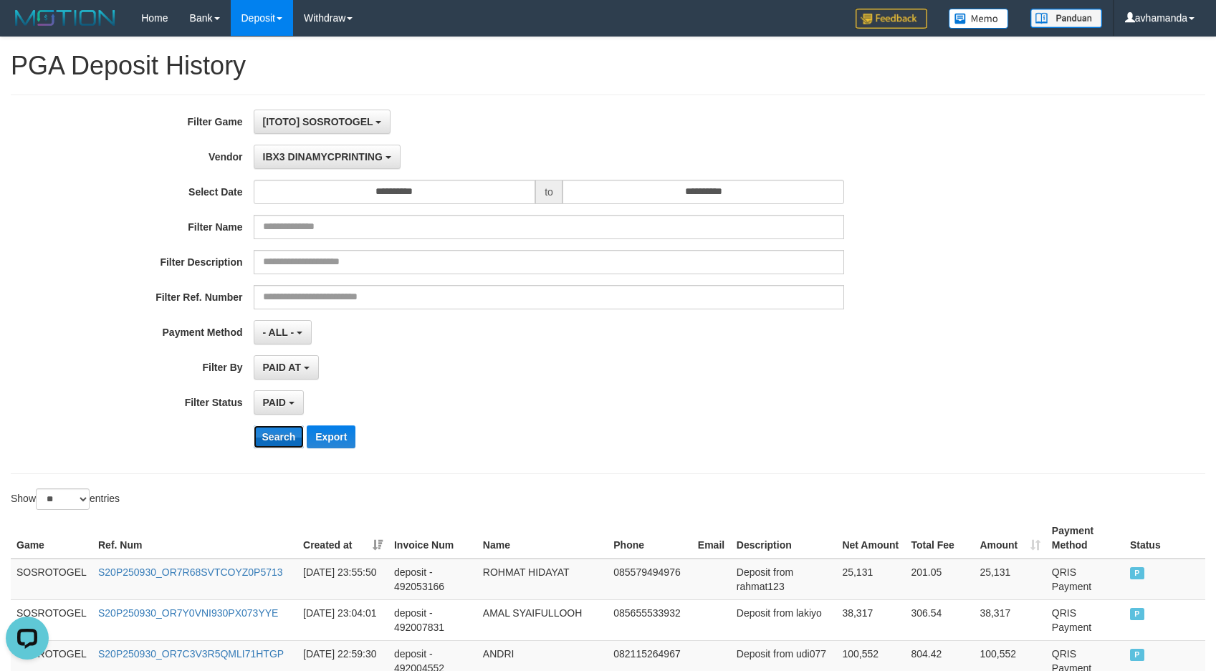
click at [287, 436] on button "Search" at bounding box center [279, 437] width 51 height 23
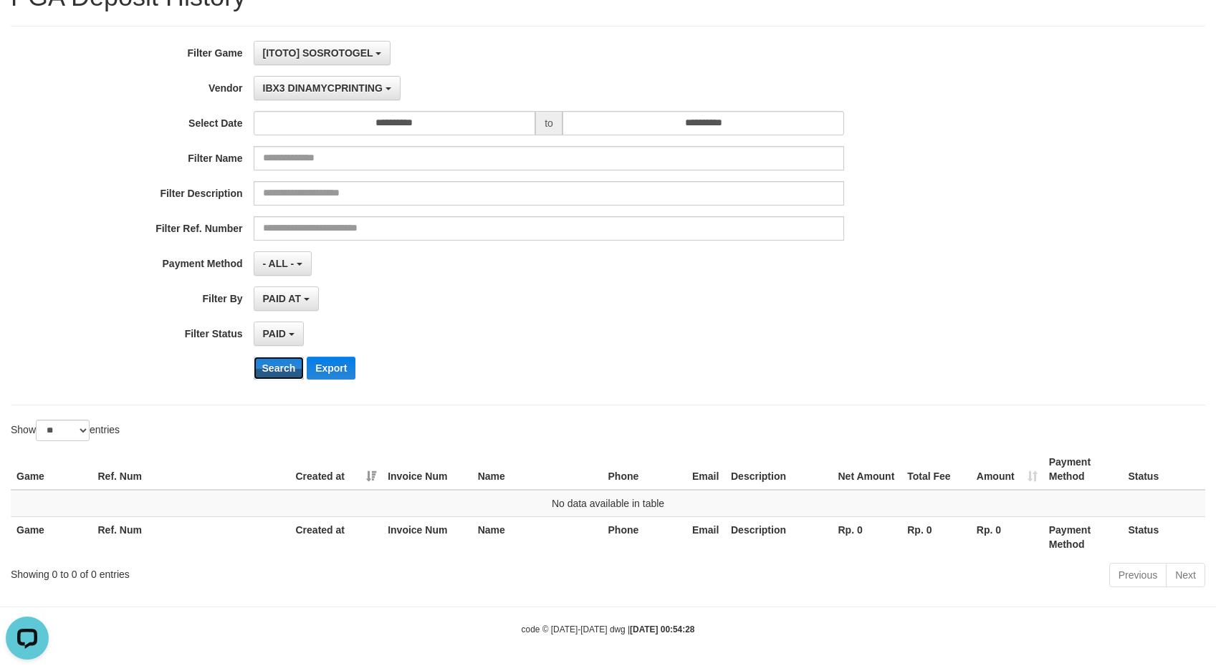
scroll to position [69, 0]
